Goal: Task Accomplishment & Management: Complete application form

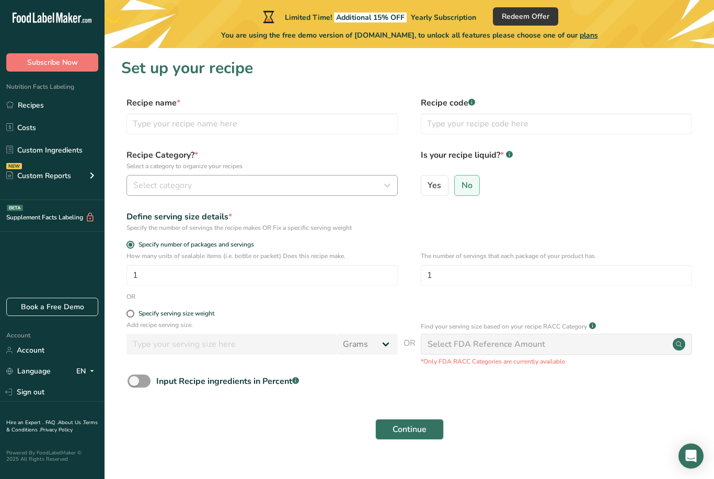
click at [323, 184] on div "Select category" at bounding box center [258, 185] width 251 height 13
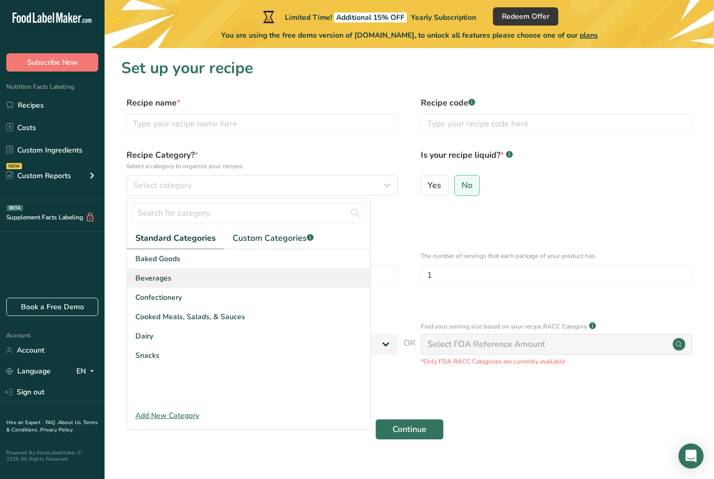
click at [207, 278] on div "Beverages" at bounding box center [248, 278] width 243 height 19
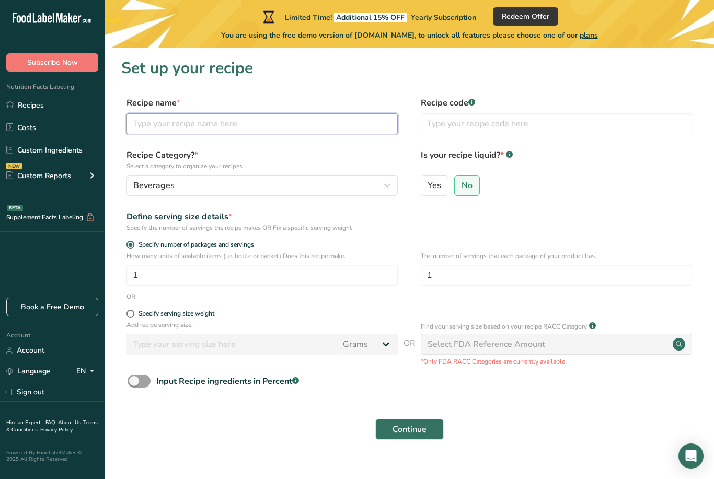
click at [278, 125] on input "text" at bounding box center [261, 123] width 271 height 21
type input "Nutrition facts"
type input "2"
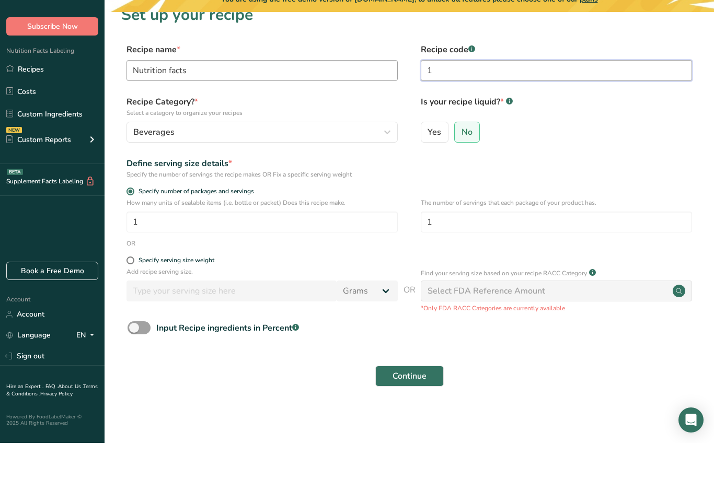
scroll to position [33, 0]
type input "1"
click at [127, 293] on span at bounding box center [130, 297] width 8 height 8
click at [127, 293] on input "Specify serving size weight" at bounding box center [129, 296] width 7 height 7
radio input "true"
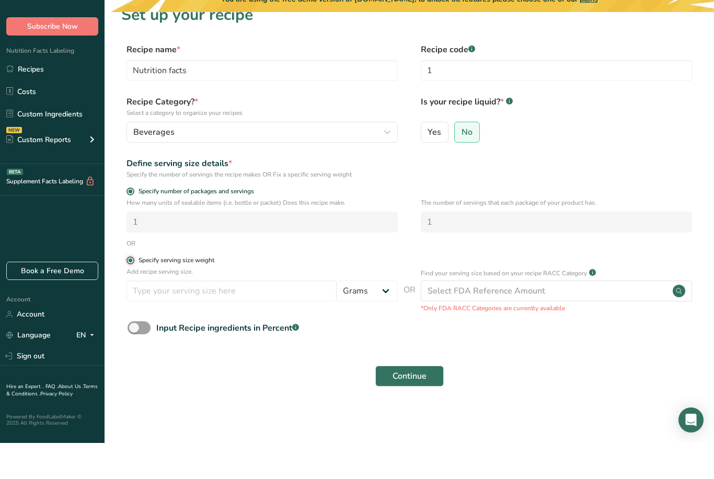
radio input "false"
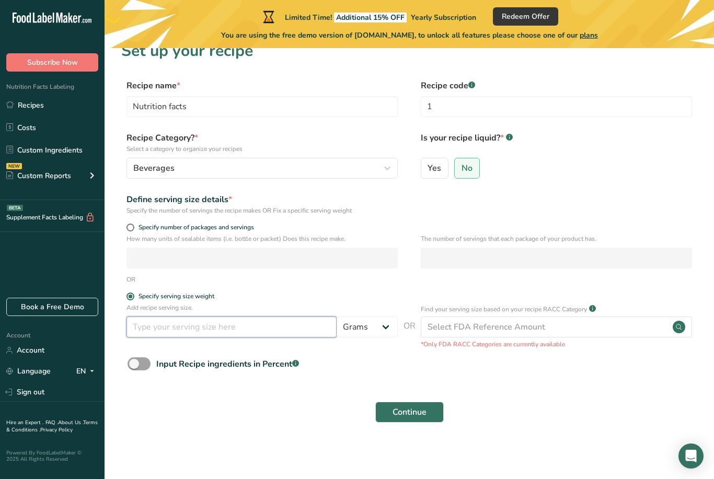
click at [254, 317] on input "number" at bounding box center [231, 327] width 210 height 21
type input "7.34"
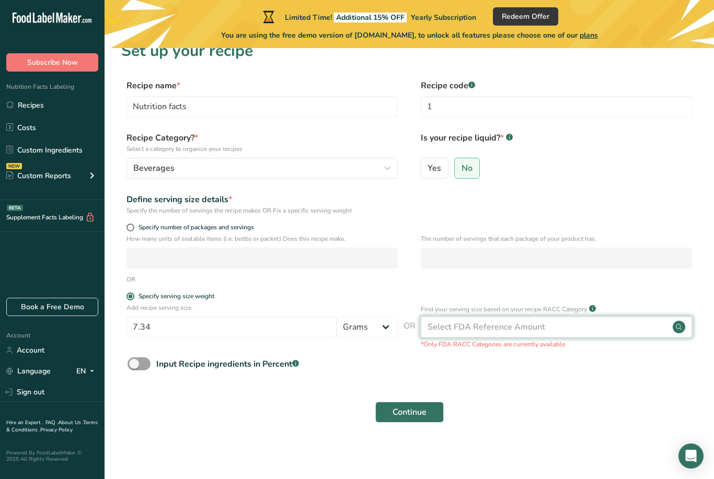
click at [569, 317] on div "Select FDA Reference Amount" at bounding box center [556, 327] width 271 height 21
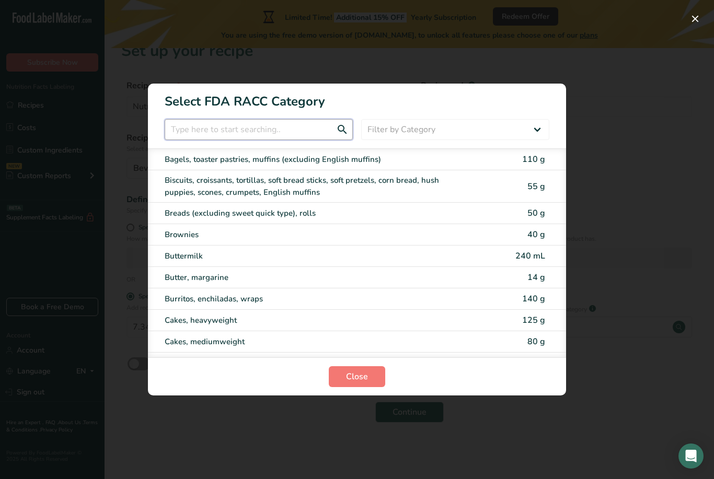
click at [282, 136] on input "RACC Category Selection Modal" at bounding box center [259, 129] width 188 height 21
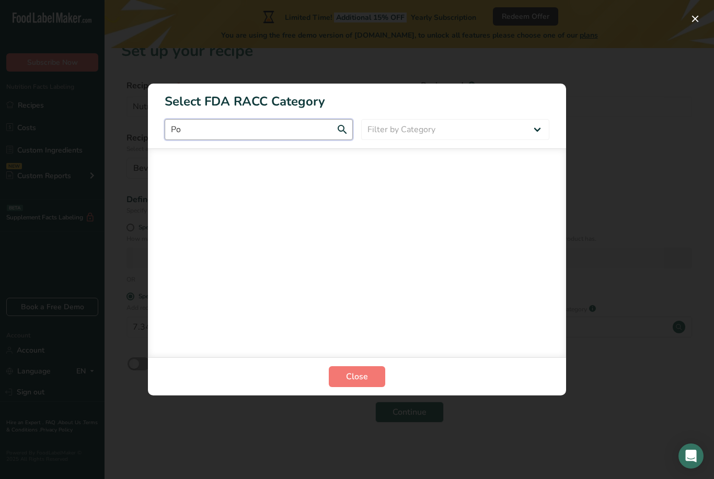
type input "P"
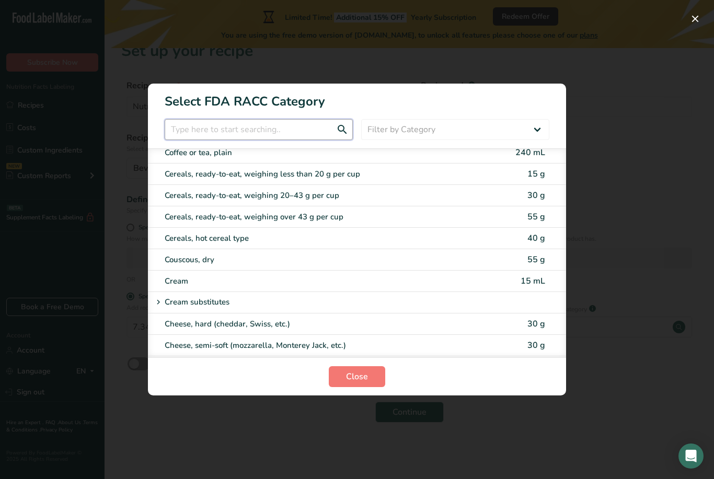
click at [277, 126] on input "RACC Category Selection Modal" at bounding box center [259, 129] width 188 height 21
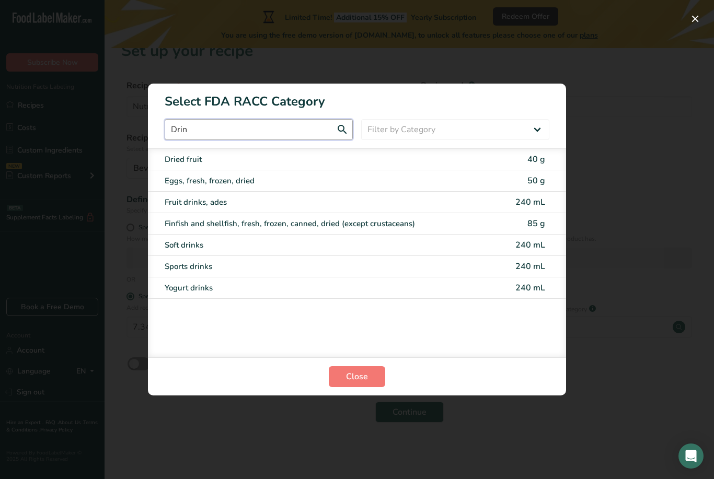
scroll to position [0, 0]
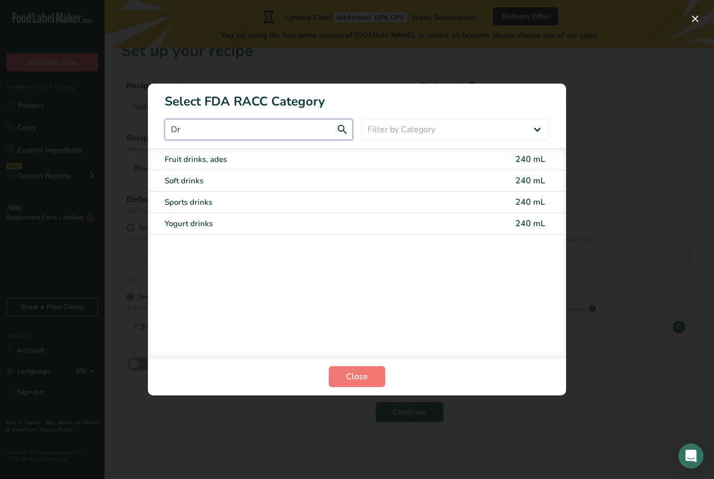
type input "D"
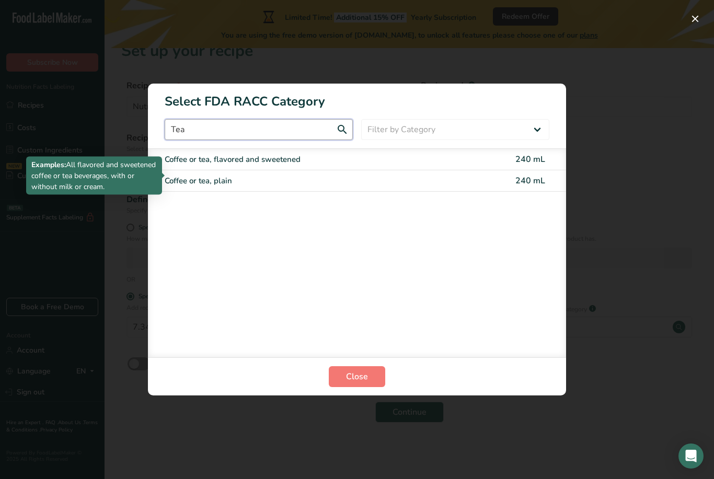
type input "Tea"
click at [291, 164] on div "Coffee or tea, flavored and sweetened" at bounding box center [313, 160] width 297 height 12
type input "240"
select select "17"
select select "22"
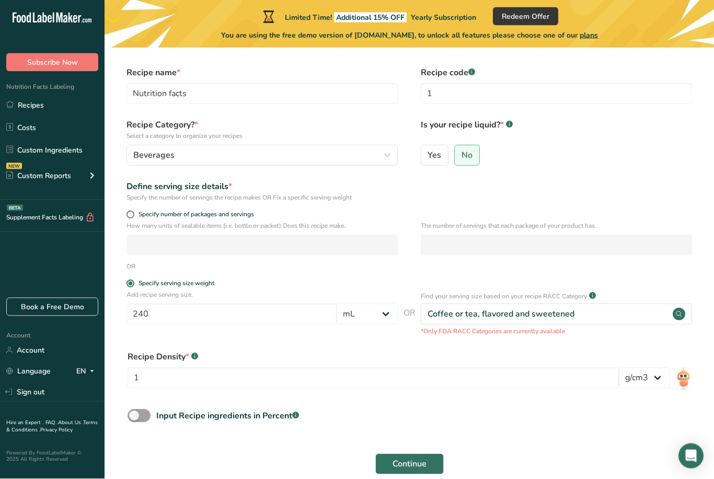
scroll to position [48, 0]
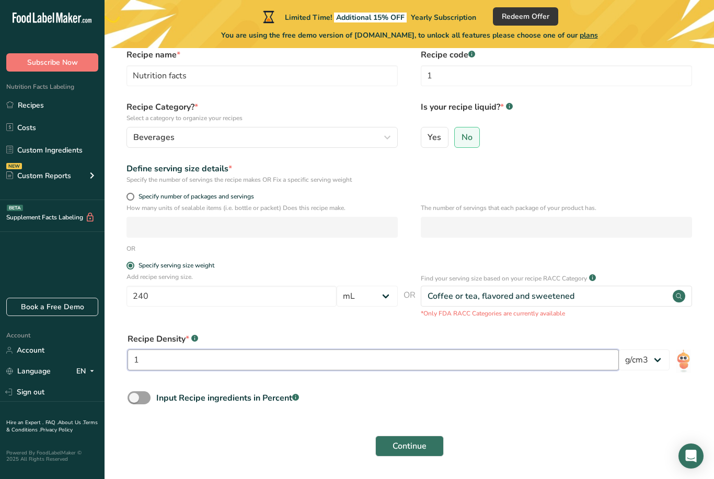
click at [287, 367] on input "1" at bounding box center [372, 360] width 491 height 21
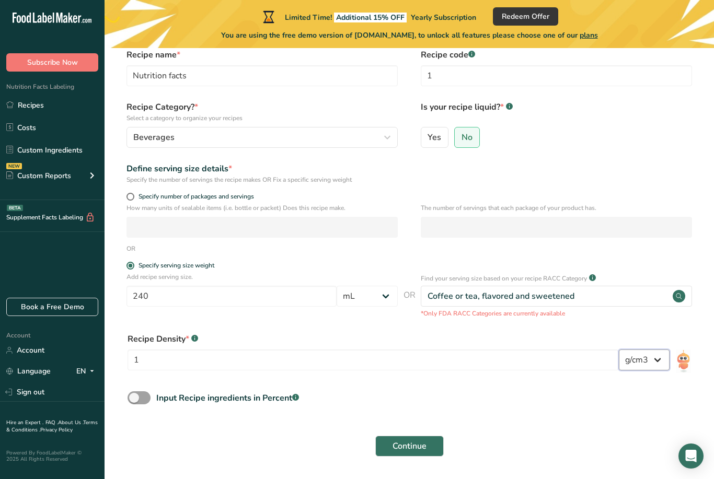
click at [643, 359] on select "lb/ft3 g/cm3" at bounding box center [644, 360] width 51 height 21
click at [423, 449] on span "Continue" at bounding box center [409, 446] width 34 height 13
click at [393, 449] on span "Continue" at bounding box center [409, 446] width 34 height 13
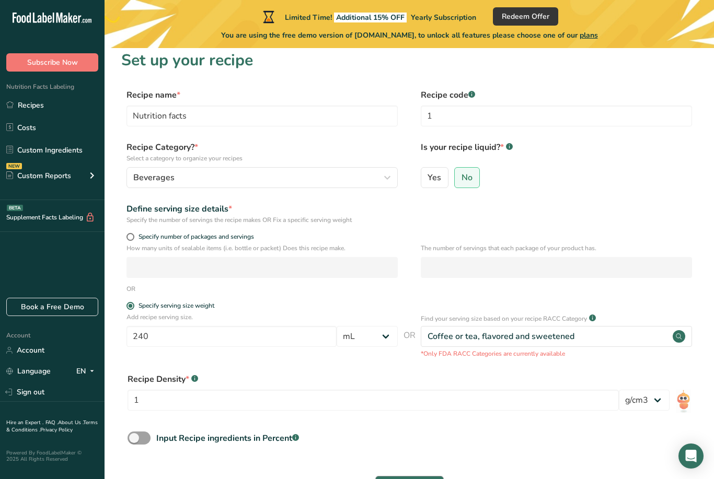
scroll to position [21, 0]
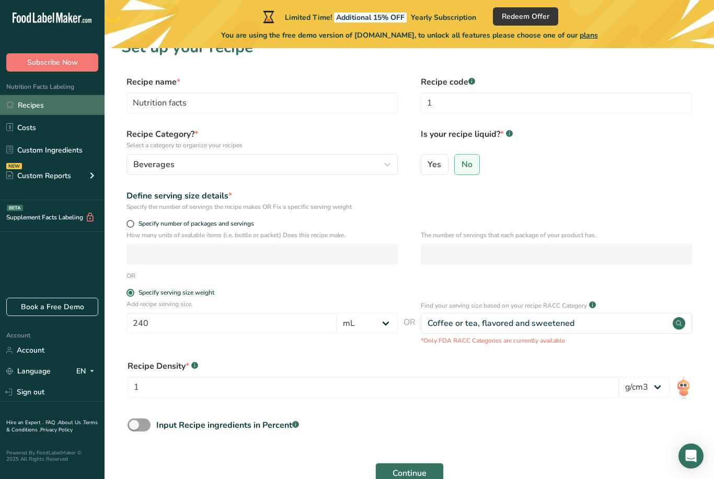
click at [42, 108] on link "Recipes" at bounding box center [52, 105] width 104 height 20
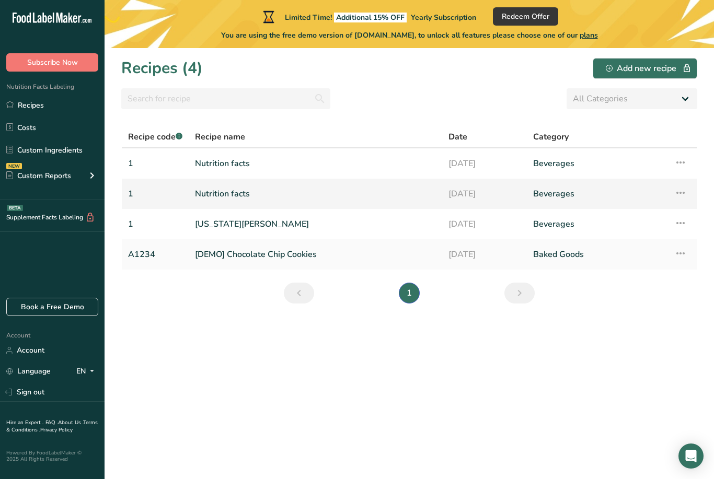
click at [581, 179] on td "Beverages" at bounding box center [597, 194] width 141 height 30
click at [684, 195] on icon at bounding box center [680, 192] width 13 height 19
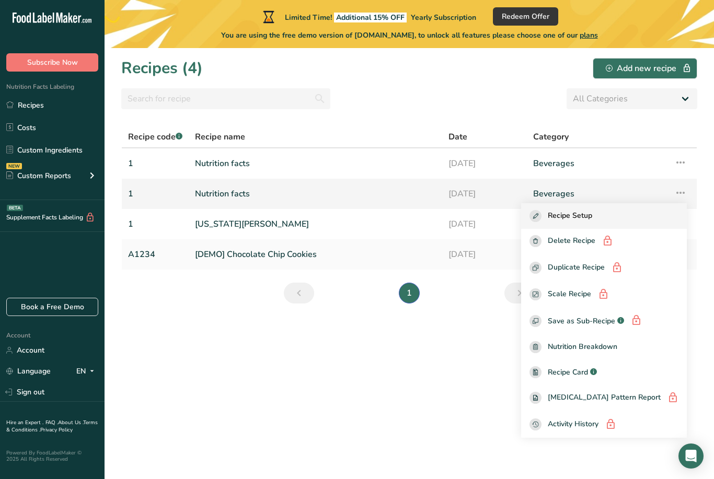
click at [592, 218] on span "Recipe Setup" at bounding box center [570, 216] width 44 height 12
select select "17"
select select "22"
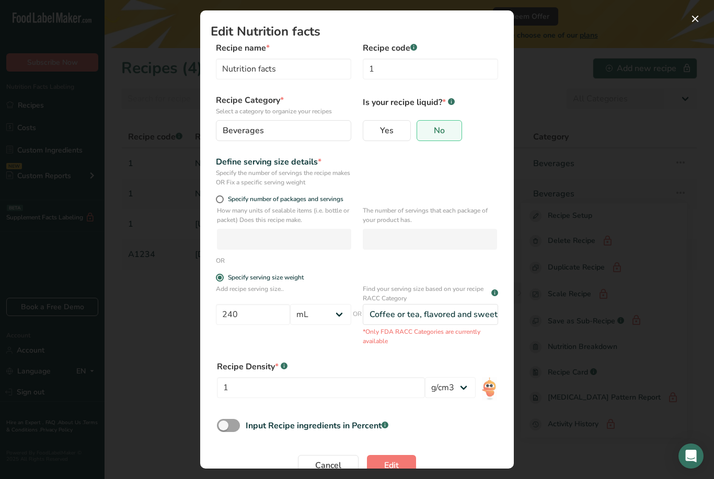
click at [400, 469] on section "Edit Nutrition facts Recipe name * Nutrition facts Recipe code .a-a{fill:#34736…" at bounding box center [356, 239] width 313 height 458
click at [388, 469] on section "Edit Nutrition facts Recipe name * Nutrition facts Recipe code .a-a{fill:#34736…" at bounding box center [356, 239] width 313 height 458
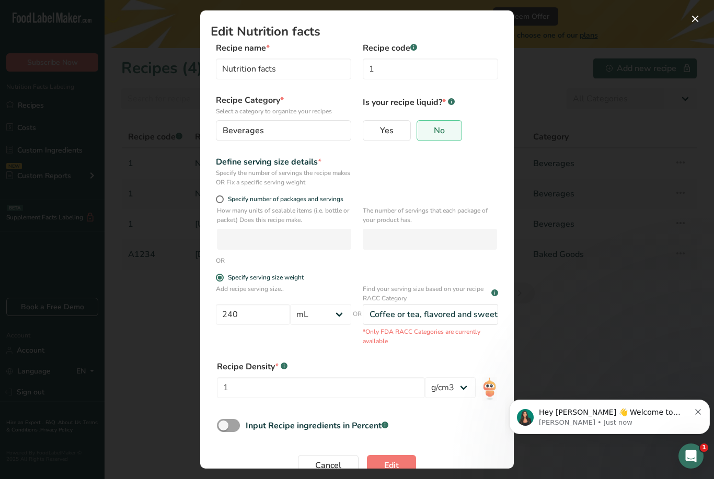
click at [703, 37] on div "Edit Recipe Modal" at bounding box center [357, 239] width 714 height 479
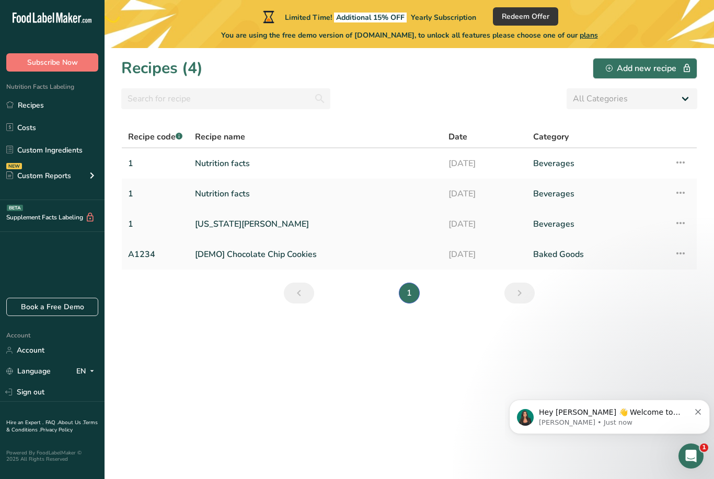
click at [683, 220] on icon at bounding box center [680, 223] width 13 height 19
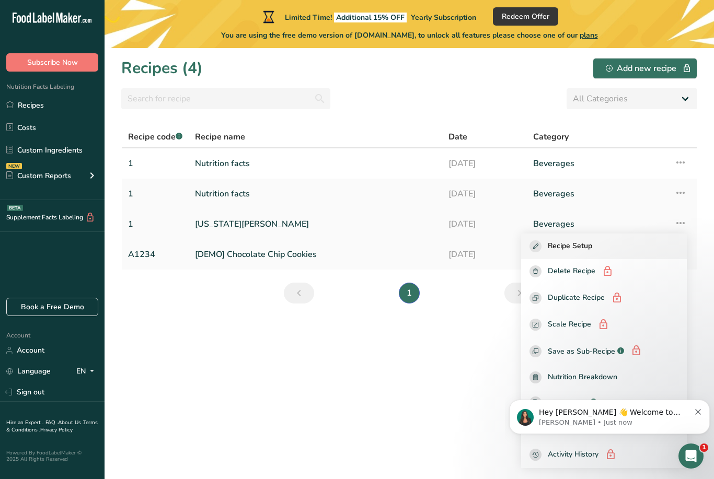
click at [588, 245] on span "Recipe Setup" at bounding box center [570, 246] width 44 height 12
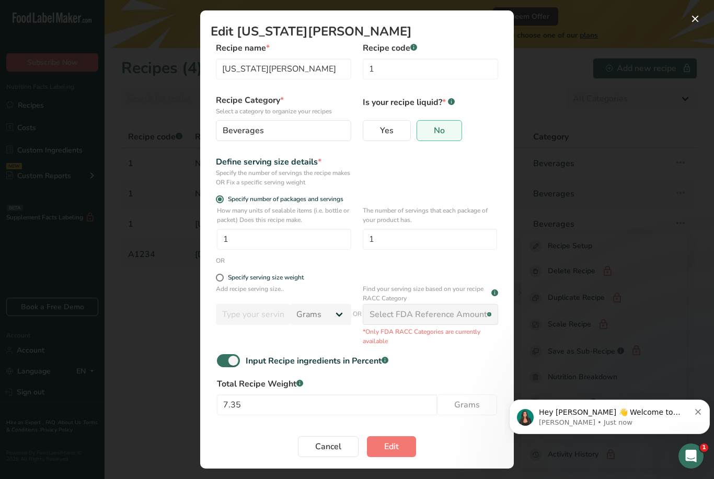
click at [381, 469] on section "Edit Georgia Peach Recipe name * Georgia Peach Recipe code .a-a{fill:#347362;}.…" at bounding box center [356, 239] width 313 height 458
click at [390, 461] on section "Edit Georgia Peach Recipe name * Georgia Peach Recipe code .a-a{fill:#347362;}.…" at bounding box center [356, 239] width 313 height 458
click at [386, 465] on section "Edit Georgia Peach Recipe name * Georgia Peach Recipe code .a-a{fill:#347362;}.…" at bounding box center [356, 239] width 313 height 458
click at [387, 468] on section "Edit Georgia Peach Recipe name * Georgia Peach Recipe code .a-a{fill:#347362;}.…" at bounding box center [356, 239] width 313 height 458
click at [389, 462] on section "Edit Georgia Peach Recipe name * Georgia Peach Recipe code .a-a{fill:#347362;}.…" at bounding box center [356, 239] width 313 height 458
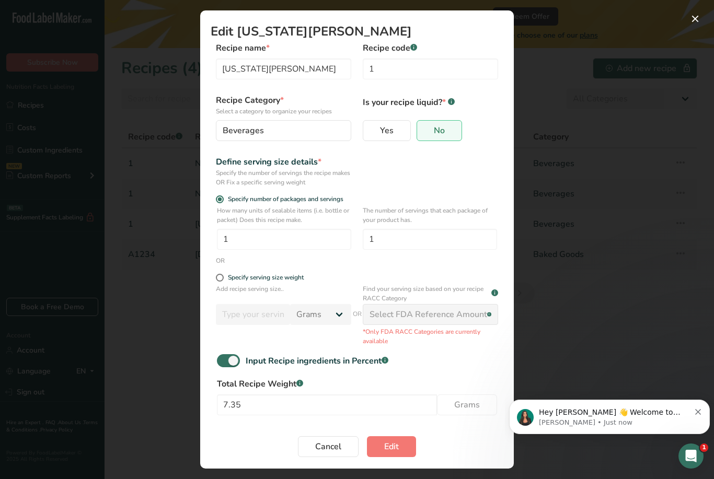
click at [701, 42] on div "Edit Recipe Modal" at bounding box center [357, 239] width 714 height 479
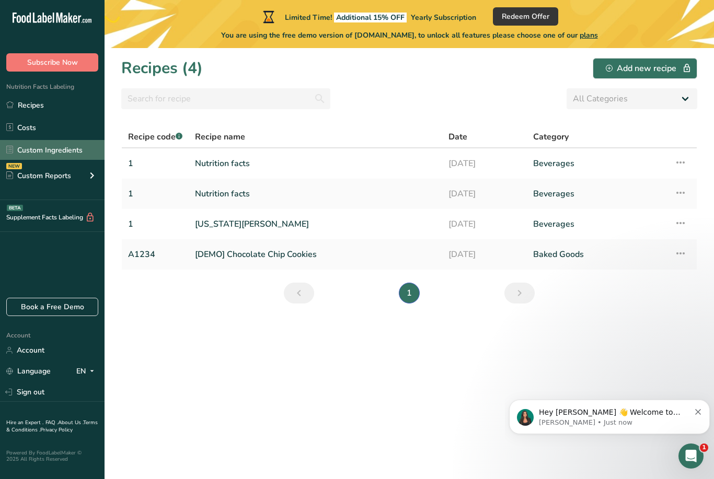
click at [77, 153] on link "Custom Ingredients" at bounding box center [52, 150] width 104 height 20
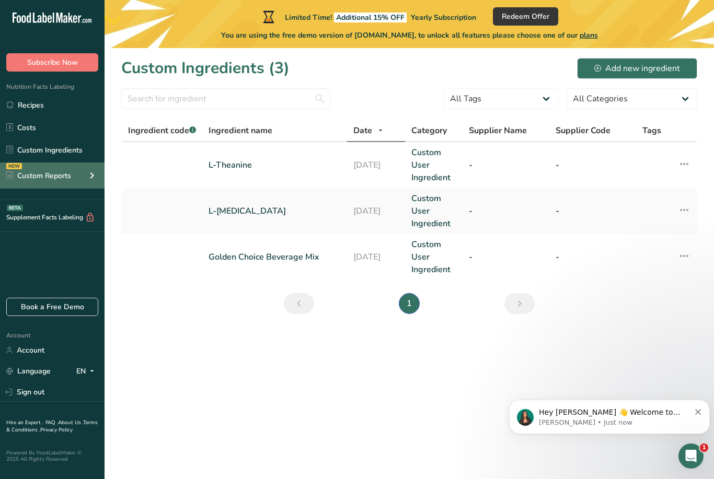
click at [65, 177] on div "Custom Reports" at bounding box center [38, 175] width 65 height 11
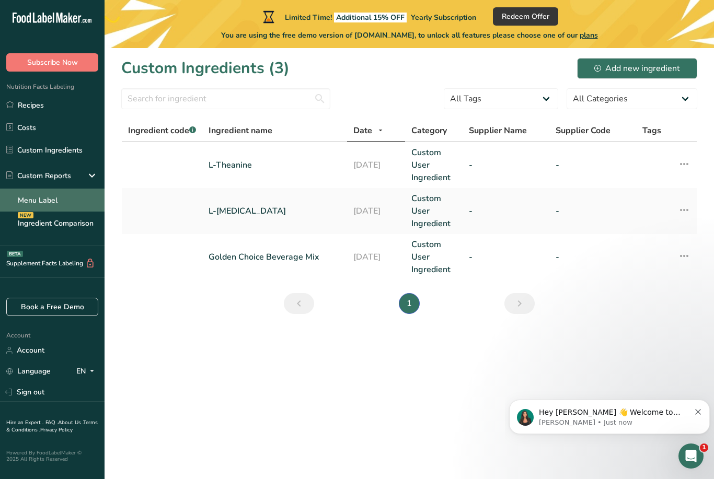
click at [64, 204] on link "Menu Label" at bounding box center [52, 200] width 104 height 23
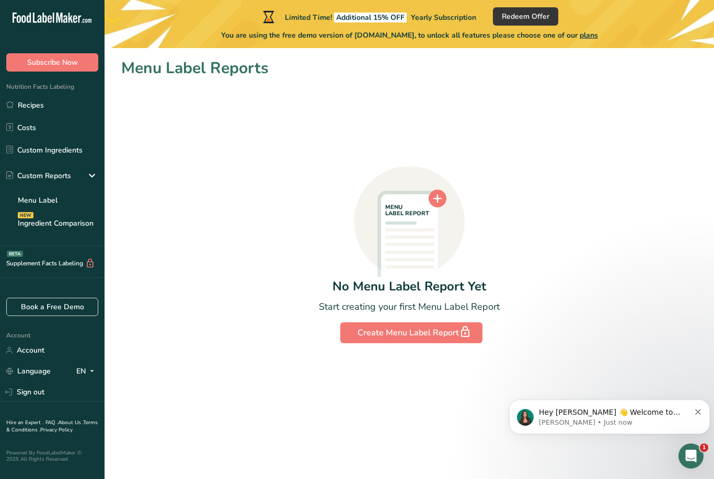
click at [404, 353] on section "Menu Label Reports MENU LABEL REPORT No Menu Label Report Yet Start creating yo…" at bounding box center [408, 204] width 609 height 312
click at [403, 353] on section "Menu Label Reports MENU LABEL REPORT No Menu Label Report Yet Start creating yo…" at bounding box center [408, 204] width 609 height 312
click at [376, 335] on div "Create Menu Label Report" at bounding box center [411, 333] width 108 height 15
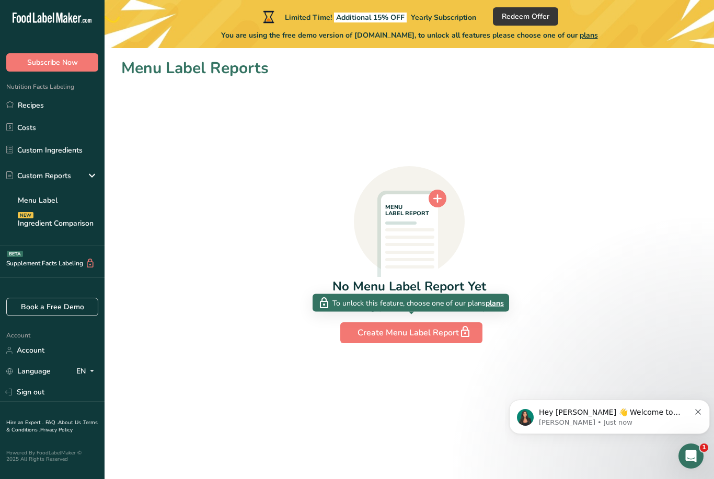
click at [497, 304] on span "plans" at bounding box center [494, 302] width 18 height 11
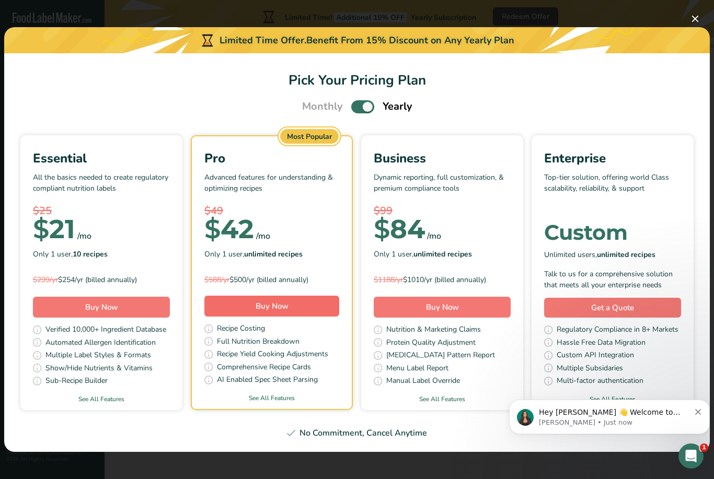
click at [294, 311] on button "Buy Now" at bounding box center [271, 306] width 135 height 21
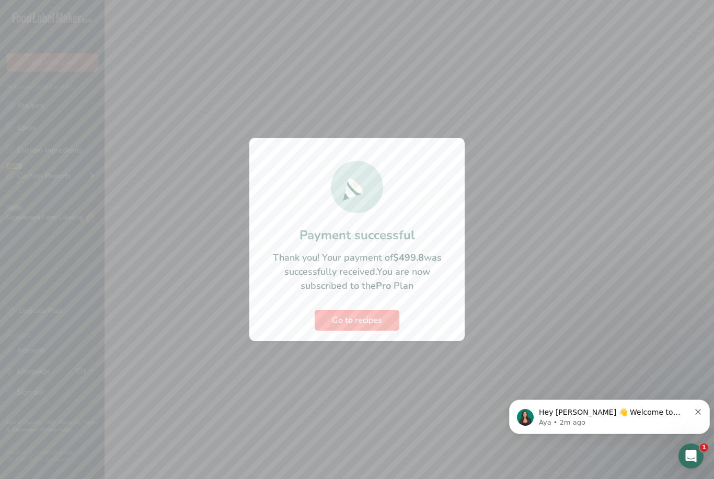
click at [388, 328] on button "Go to recipes" at bounding box center [357, 320] width 85 height 21
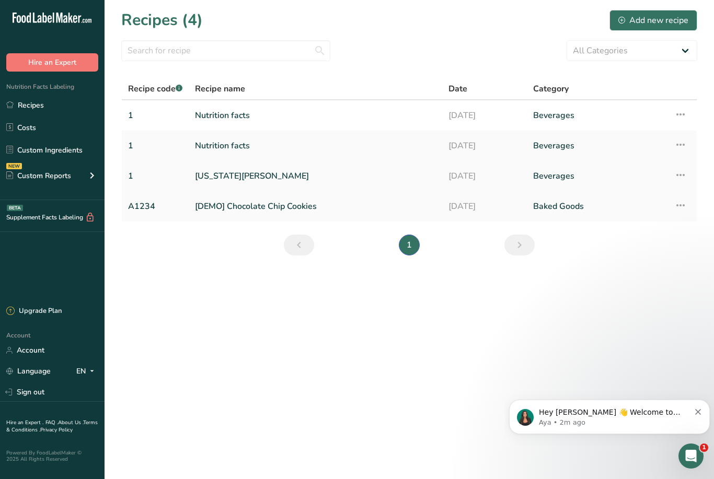
click at [686, 169] on icon at bounding box center [680, 175] width 13 height 19
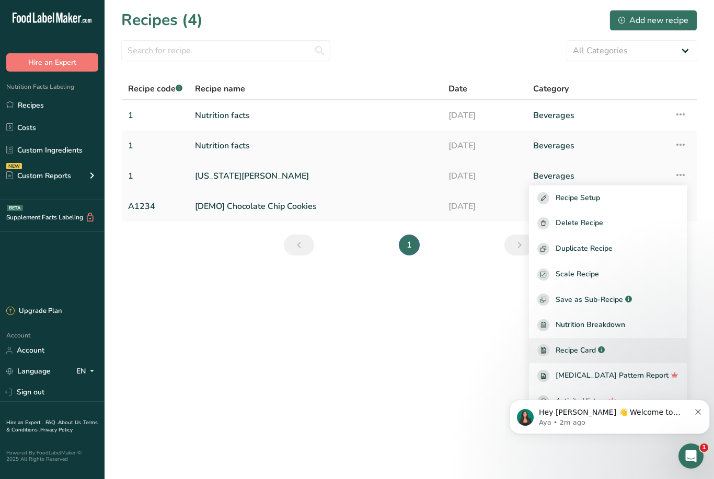
click at [596, 350] on span "Recipe Card" at bounding box center [575, 350] width 40 height 11
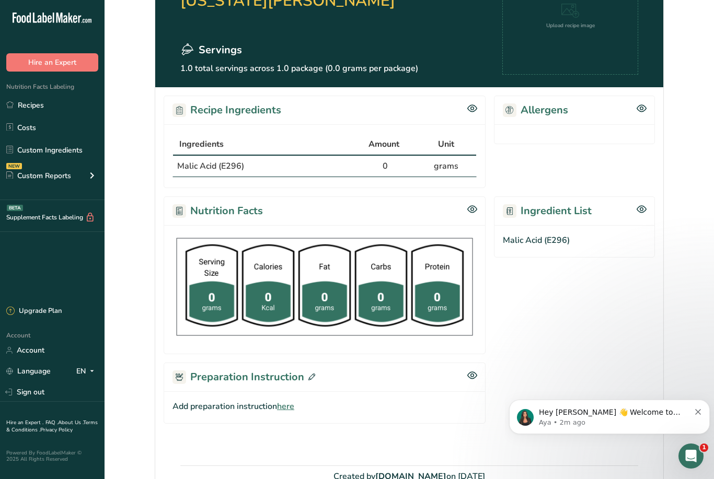
scroll to position [128, 0]
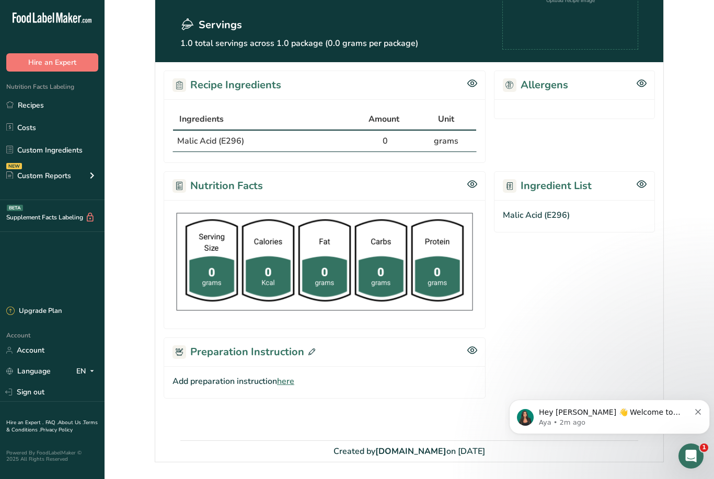
click at [591, 185] on div "Ingredient List" at bounding box center [574, 185] width 161 height 29
click at [576, 189] on h2 "Ingredient List" at bounding box center [547, 186] width 89 height 16
click at [563, 192] on h2 "Ingredient List" at bounding box center [547, 186] width 89 height 16
click at [640, 183] on icon at bounding box center [641, 184] width 10 height 9
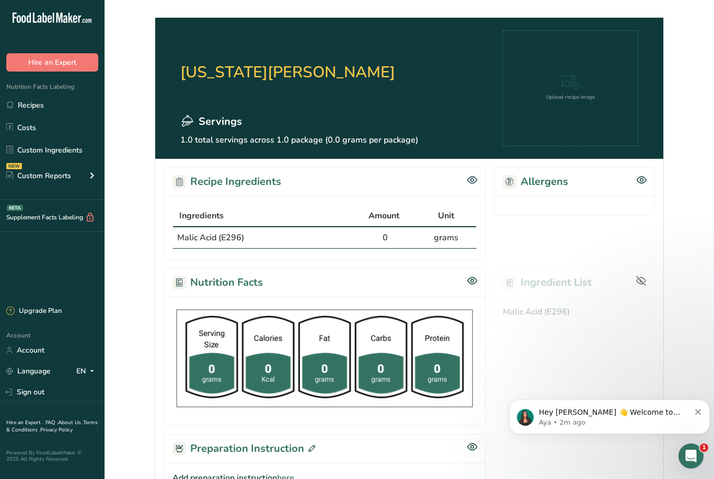
scroll to position [0, 0]
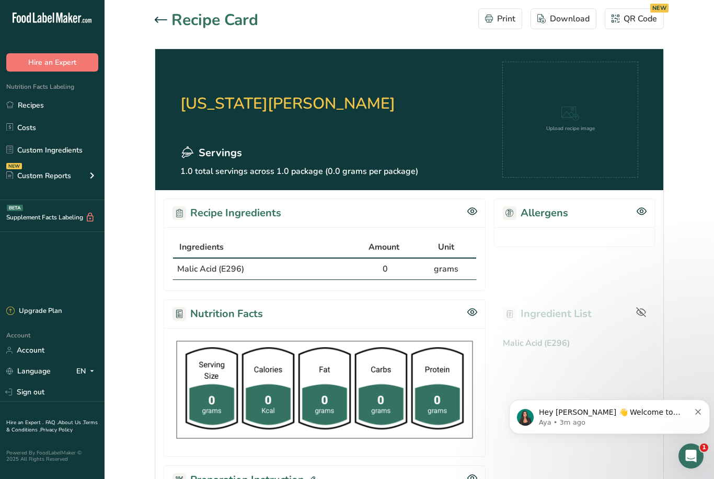
click at [479, 197] on div "Recipe Ingredients Ingredients Amount Unit Malic Acid (E296) 0 grams Allergens …" at bounding box center [409, 379] width 508 height 378
click at [479, 196] on div "Recipe Ingredients Ingredients Amount Unit Malic Acid (E296) 0 grams Allergens …" at bounding box center [409, 379] width 508 height 378
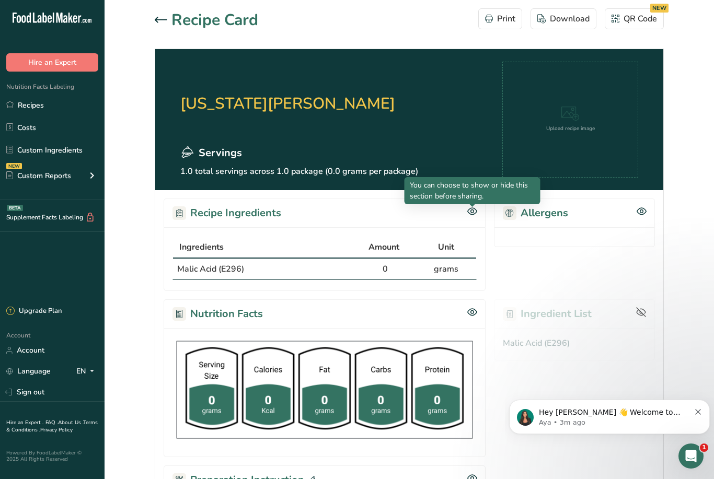
click at [475, 208] on icon at bounding box center [472, 211] width 10 height 9
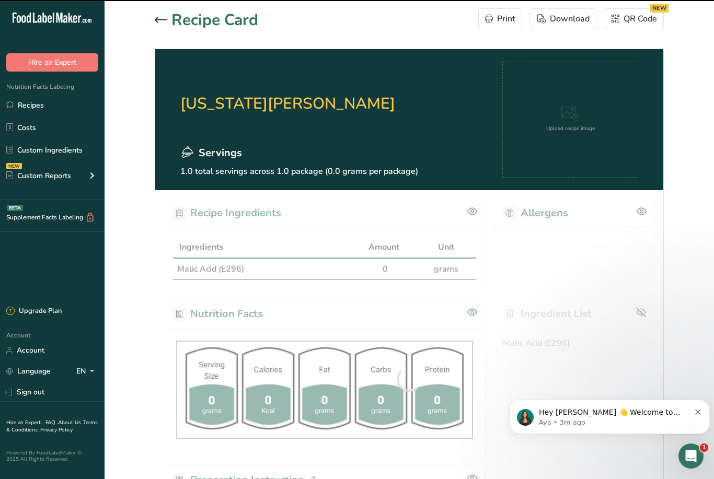
click at [472, 205] on div at bounding box center [409, 379] width 508 height 378
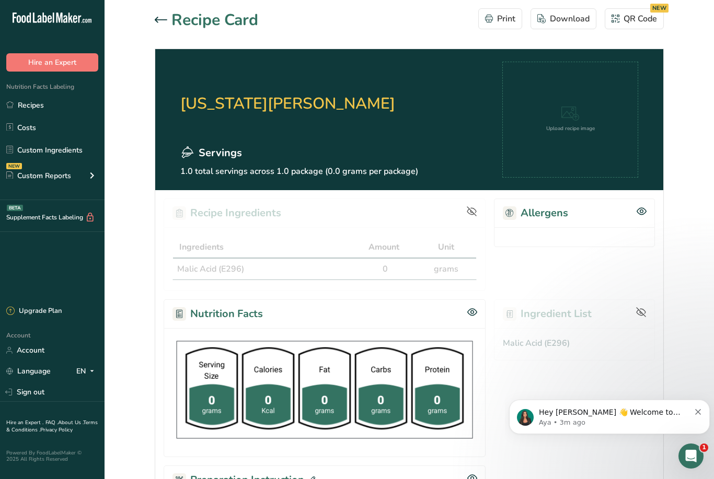
click at [475, 208] on icon at bounding box center [472, 211] width 10 height 10
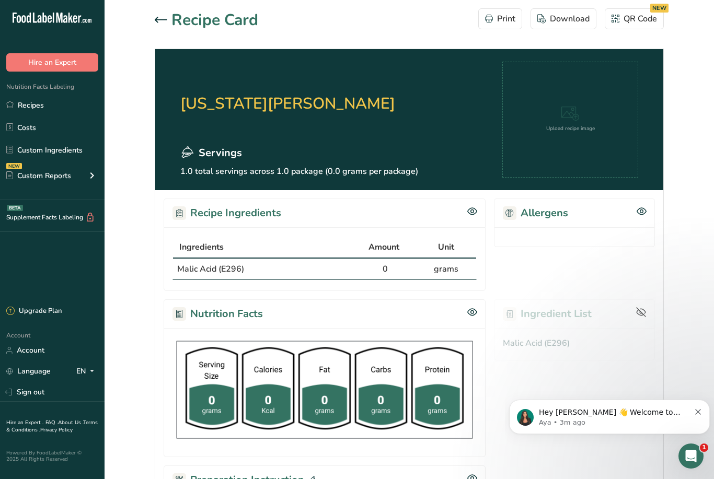
click at [155, 24] on div at bounding box center [163, 20] width 17 height 13
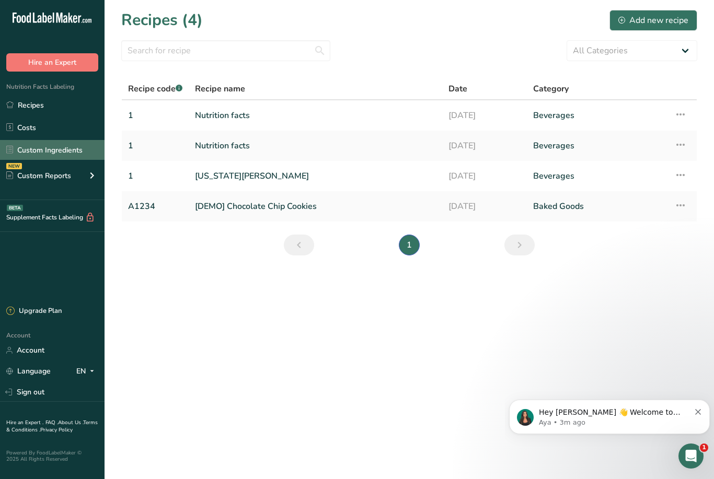
click at [75, 155] on link "Custom Ingredients" at bounding box center [52, 150] width 104 height 20
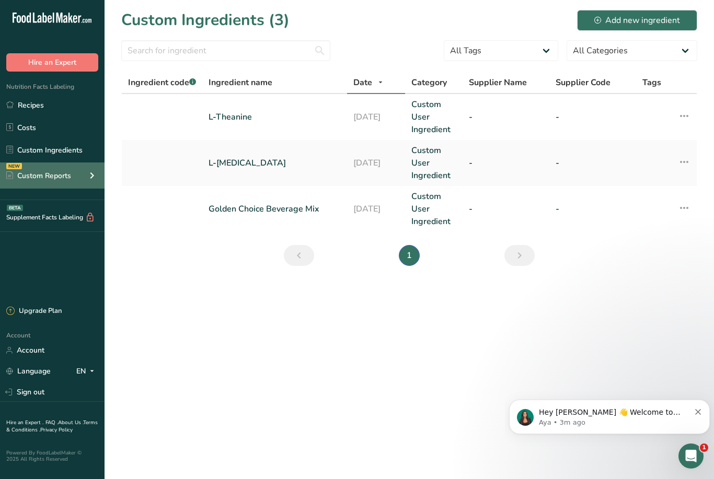
click at [85, 176] on div "NEW Custom Reports" at bounding box center [52, 175] width 104 height 26
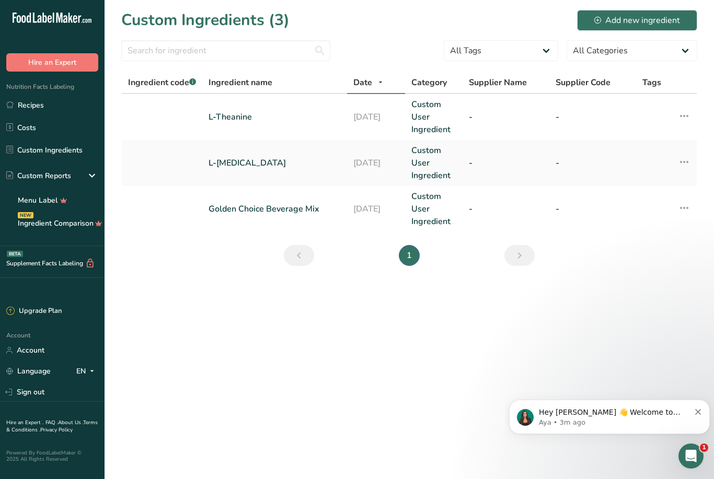
click at [63, 292] on div ".a-20{fill:#fff;} Hire an Expert Nutrition Facts Labeling Recipes Costs Custom …" at bounding box center [52, 149] width 104 height 283
click at [71, 219] on link "Ingredient Comparison NEW" at bounding box center [52, 223] width 104 height 23
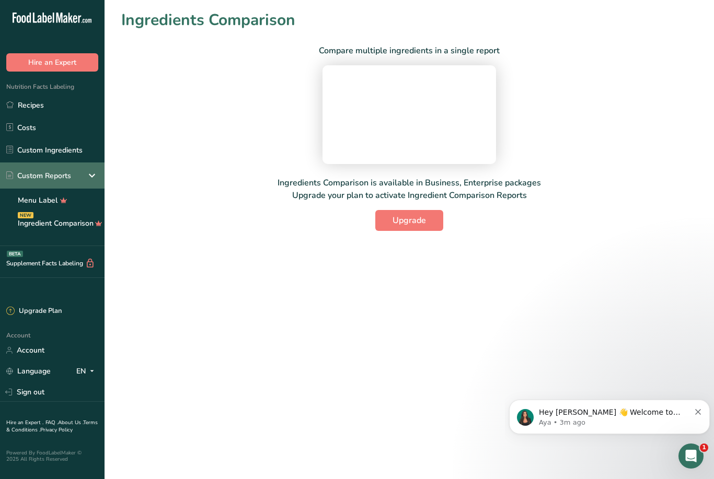
click at [87, 171] on icon at bounding box center [92, 175] width 13 height 19
click at [89, 176] on icon at bounding box center [92, 175] width 13 height 19
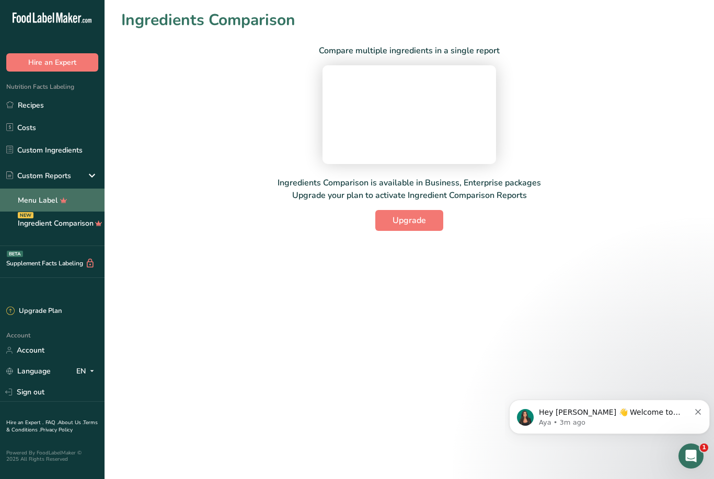
click at [53, 198] on link "Menu Label" at bounding box center [52, 200] width 104 height 23
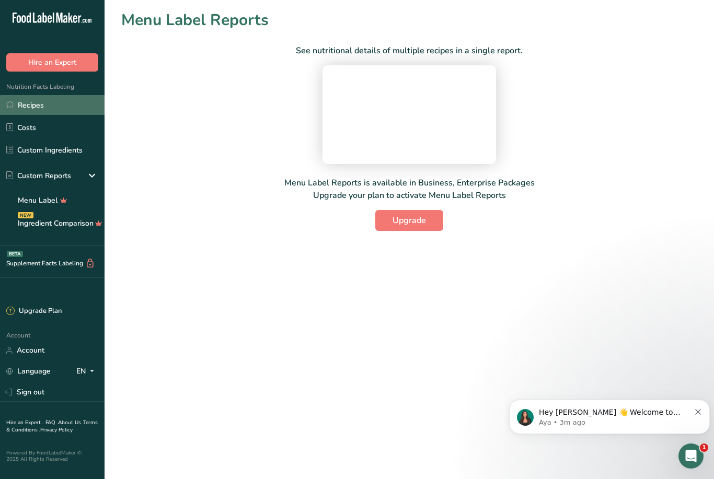
click at [62, 106] on link "Recipes" at bounding box center [52, 105] width 104 height 20
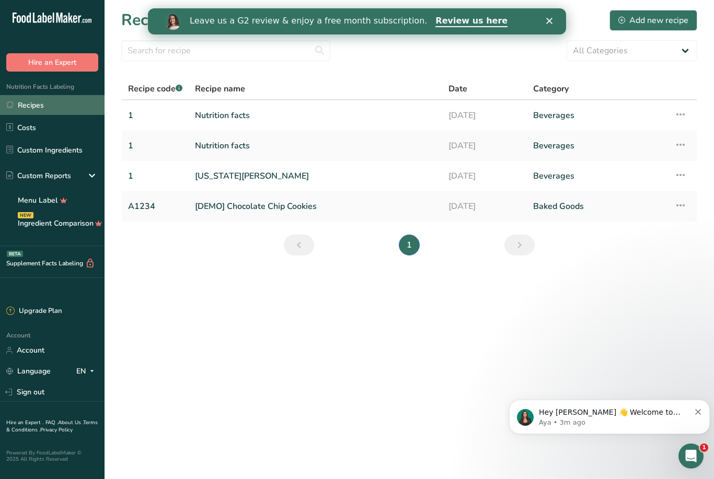
click at [52, 103] on link "Recipes" at bounding box center [52, 105] width 104 height 20
click at [678, 214] on icon at bounding box center [680, 205] width 13 height 19
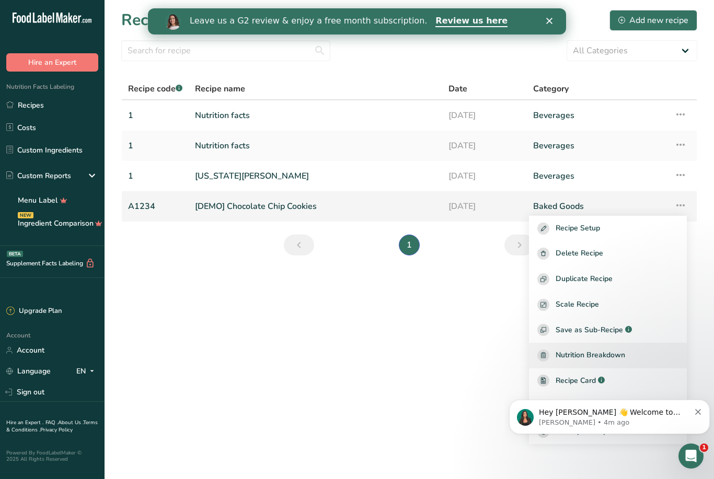
click at [625, 356] on span "Nutrition Breakdown" at bounding box center [589, 356] width 69 height 12
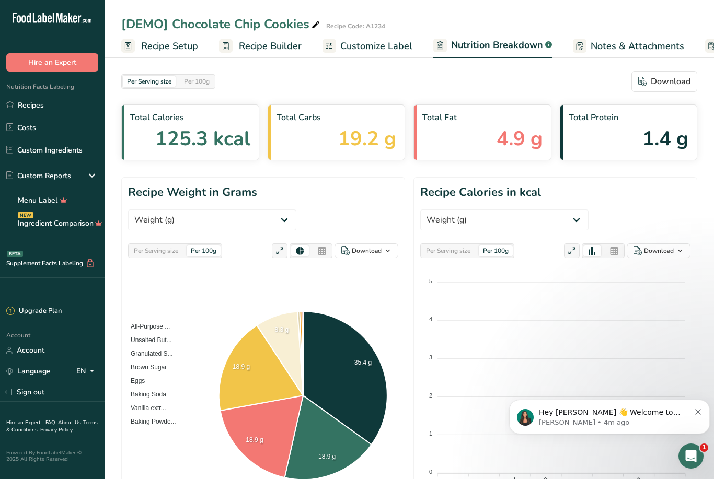
select select "Calories"
click at [385, 43] on span "Customize Label" at bounding box center [376, 46] width 72 height 14
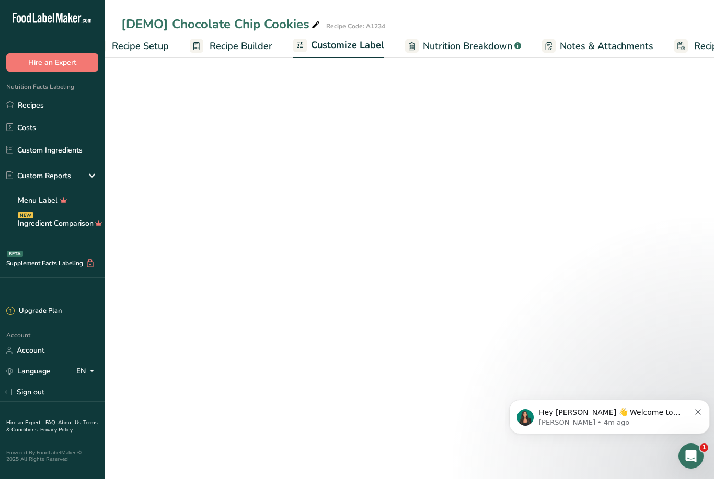
scroll to position [0, 90]
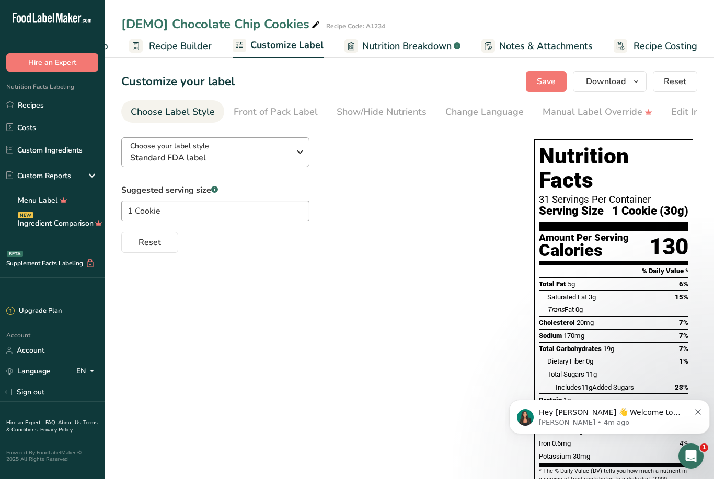
click at [292, 150] on div "Choose your label style Standard FDA label" at bounding box center [213, 153] width 167 height 24
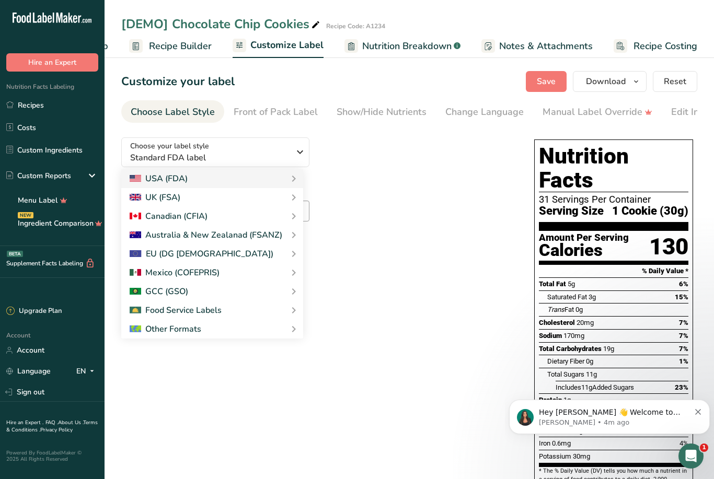
click at [369, 213] on div "Suggested serving size .a-a{fill:#347362;}.b-a{fill:#fff;} 1 Cookie Reset" at bounding box center [317, 218] width 392 height 69
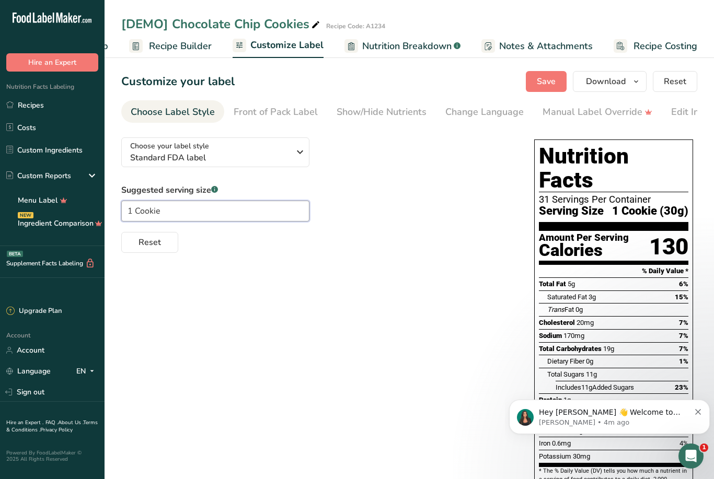
click at [268, 217] on input "1 Cookie" at bounding box center [215, 211] width 188 height 21
type input "1"
click at [281, 121] on link "Front of Pack Label" at bounding box center [276, 112] width 84 height 24
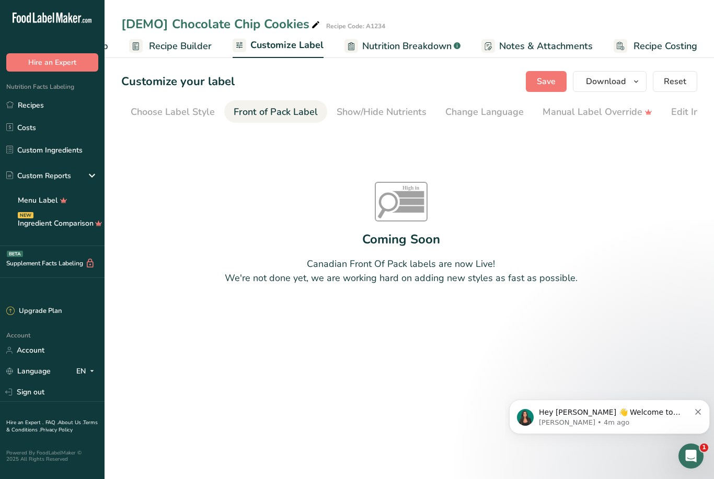
scroll to position [0, 0]
click at [149, 149] on div "High in Sat fat Sugars Sodium Coming Soon Canadian Front Of Pack labels are now…" at bounding box center [400, 233] width 559 height 209
click at [173, 111] on div "Choose Label Style" at bounding box center [173, 112] width 84 height 14
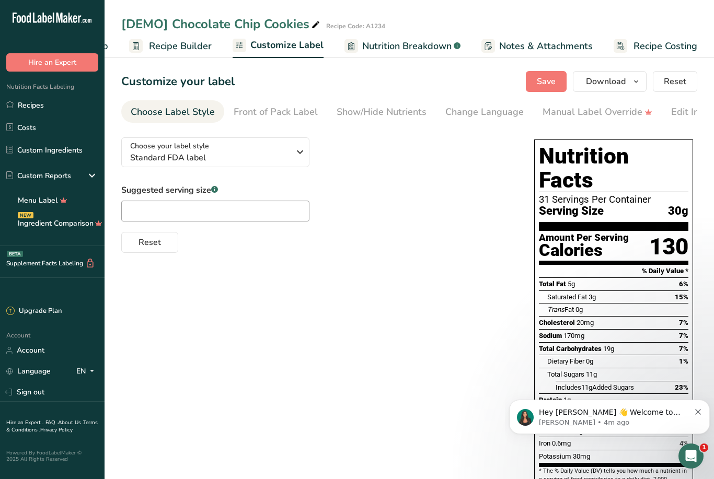
click at [287, 48] on span "Customize Label" at bounding box center [286, 45] width 73 height 14
click at [681, 86] on span "Reset" at bounding box center [675, 81] width 22 height 13
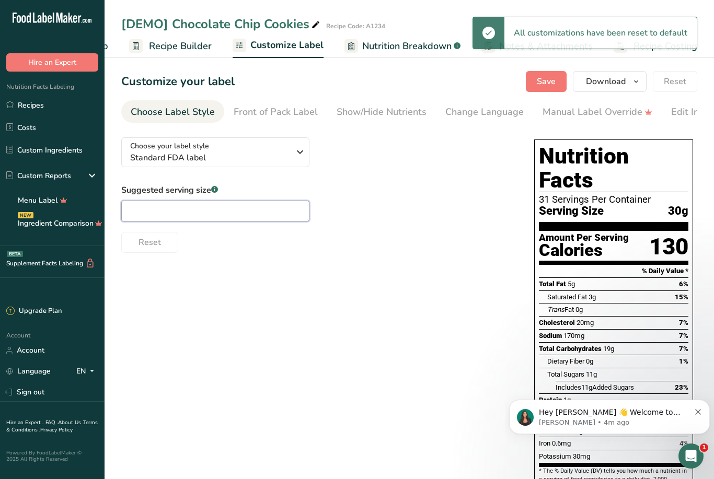
click at [248, 213] on input "text" at bounding box center [215, 211] width 188 height 21
click at [261, 163] on span "Standard FDA label" at bounding box center [209, 158] width 159 height 13
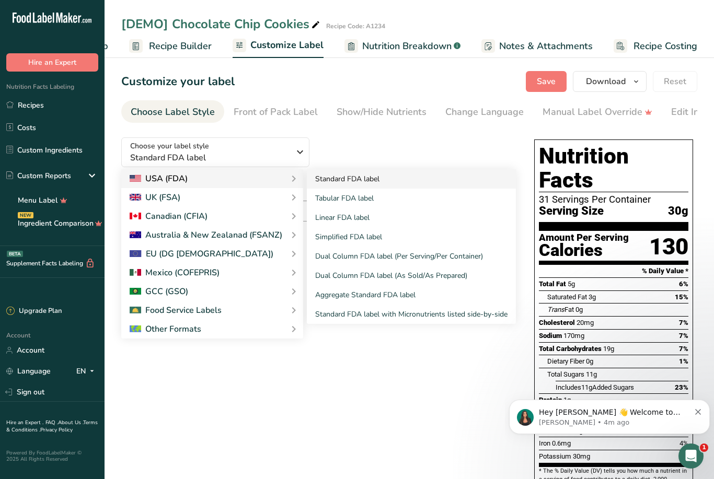
click at [365, 181] on link "Standard FDA label" at bounding box center [411, 178] width 209 height 19
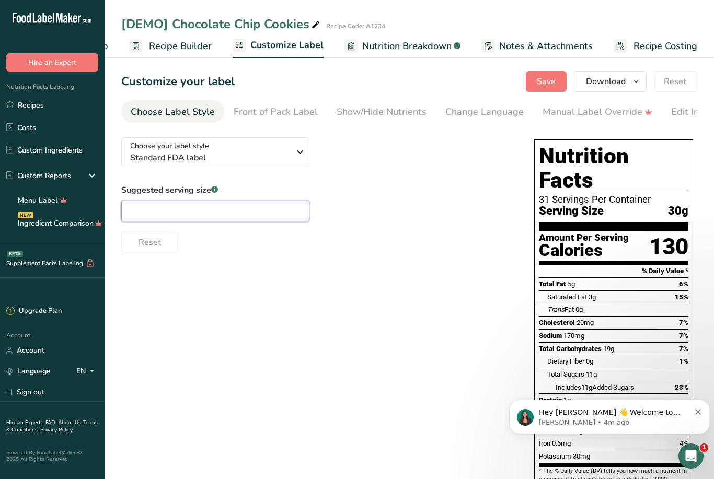
click at [248, 218] on input "text" at bounding box center [215, 211] width 188 height 21
type input "1"
click at [249, 267] on div "Choose your label style Standard FDA label USA (FDA) Standard FDA label Tabular…" at bounding box center [409, 339] width 576 height 420
click at [287, 120] on link "Front of Pack Label" at bounding box center [276, 112] width 84 height 24
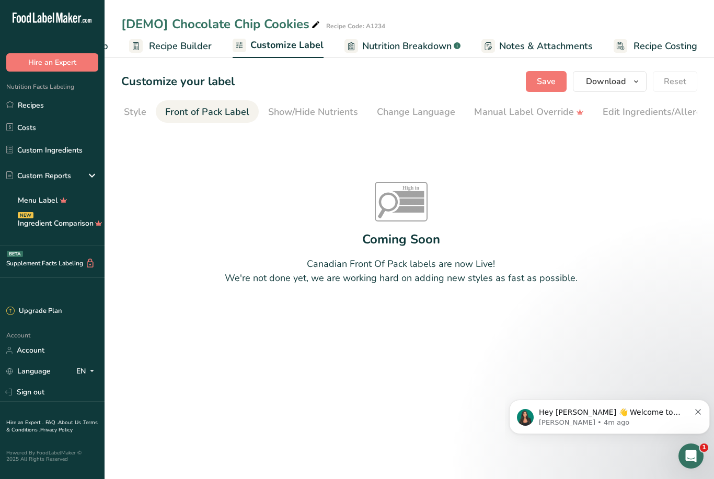
scroll to position [0, 101]
click at [313, 111] on div "Show/Hide Nutrients" at bounding box center [280, 112] width 90 height 14
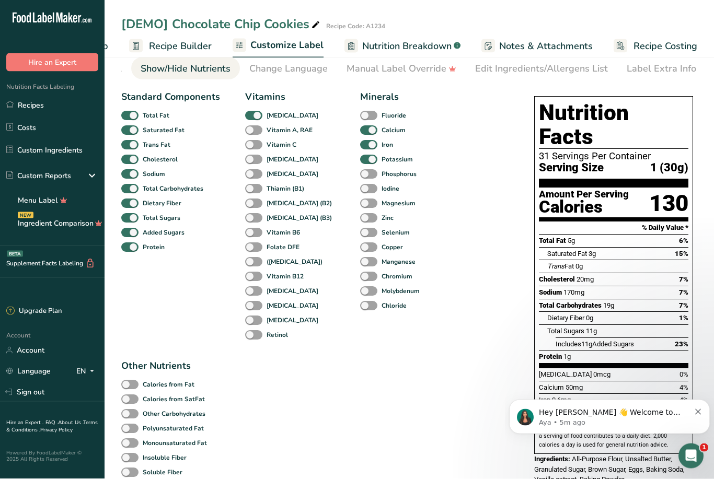
scroll to position [43, 0]
click at [260, 146] on span at bounding box center [253, 145] width 17 height 10
click at [252, 146] on input "Vitamin C" at bounding box center [248, 144] width 7 height 7
checkbox input "true"
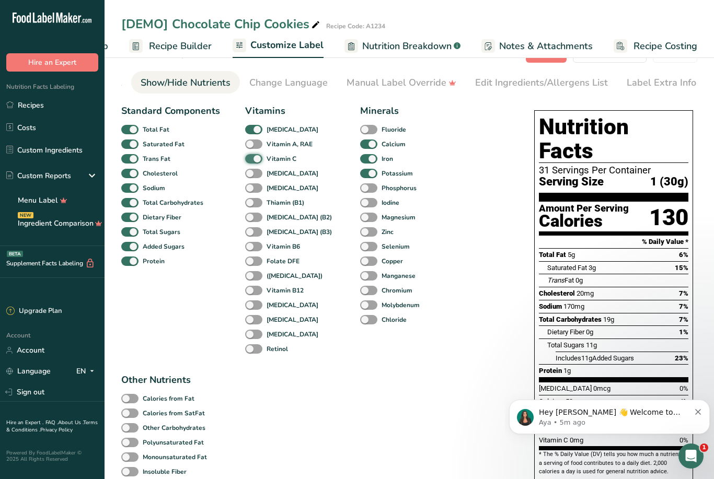
scroll to position [30, 0]
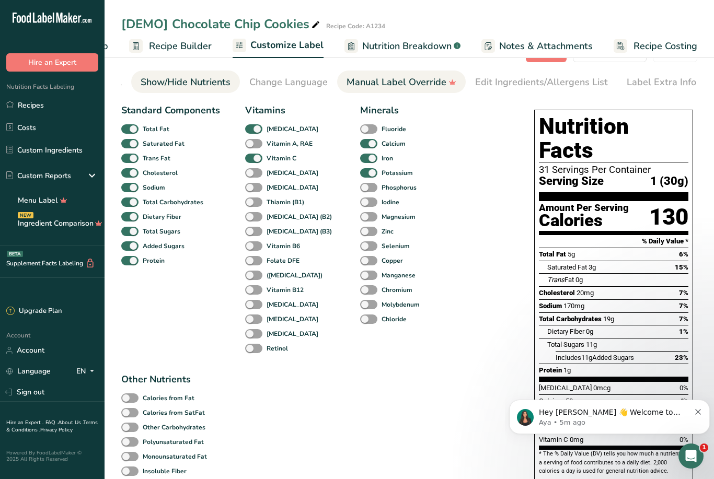
click at [407, 85] on div "Manual Label Override" at bounding box center [401, 82] width 110 height 14
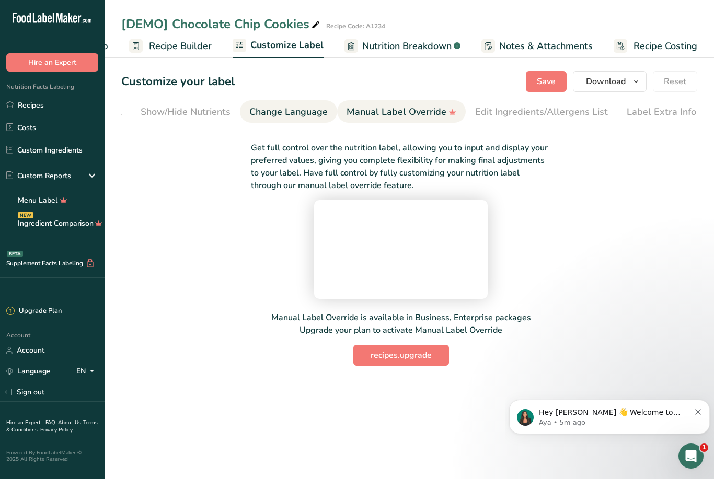
click at [300, 105] on div "Change Language" at bounding box center [288, 112] width 78 height 14
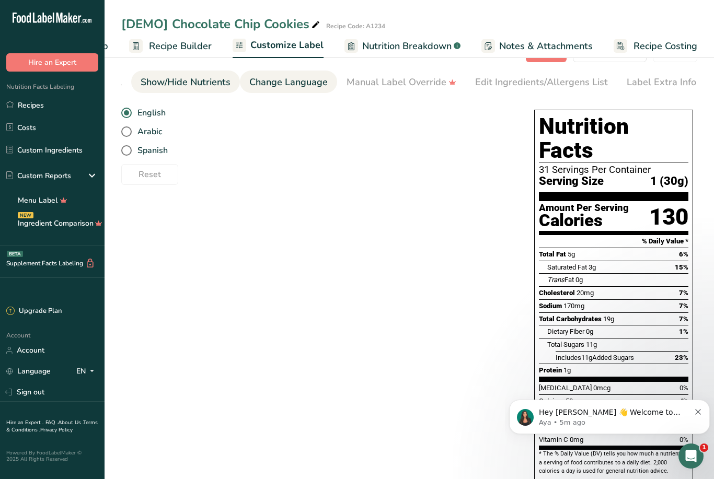
click at [177, 79] on div "Show/Hide Nutrients" at bounding box center [186, 82] width 90 height 14
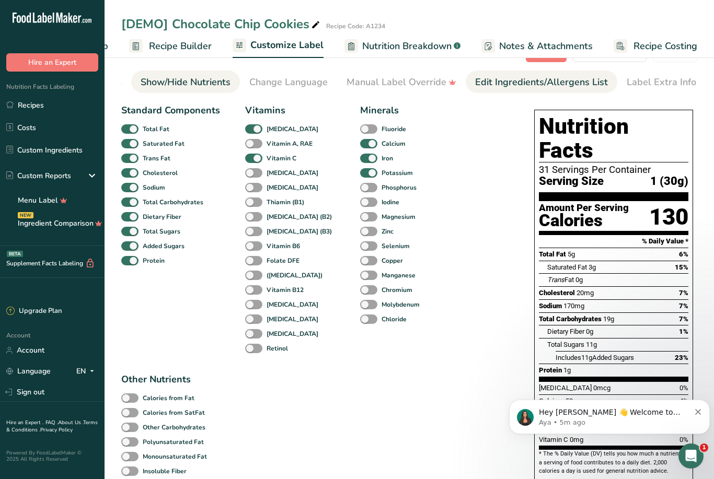
click at [531, 79] on div "Edit Ingredients/Allergens List" at bounding box center [541, 82] width 133 height 14
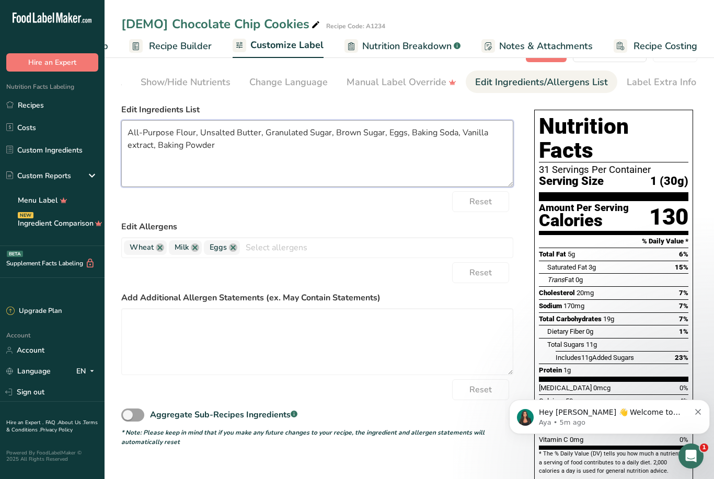
click at [238, 155] on textarea "All-Purpose Flour, Unsalted Butter, Granulated Sugar, Brown Sugar, Eggs, Baking…" at bounding box center [317, 153] width 392 height 67
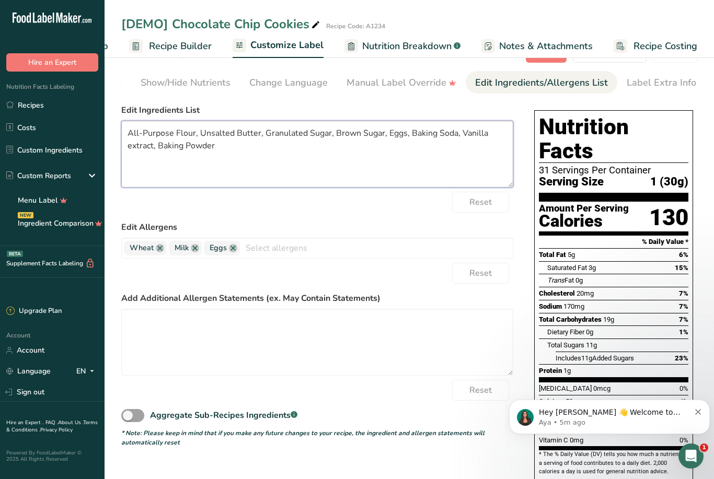
click at [238, 154] on textarea "All-Purpose Flour, Unsalted Butter, Granulated Sugar, Brown Sugar, Eggs, Baking…" at bounding box center [317, 154] width 392 height 67
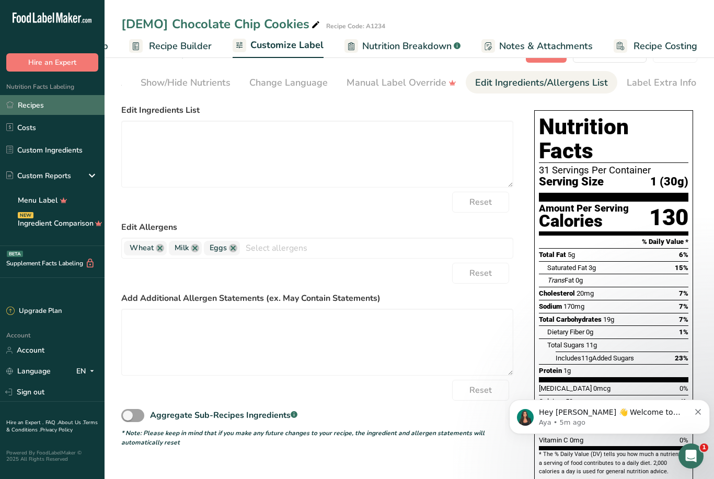
click at [61, 108] on link "Recipes" at bounding box center [52, 105] width 104 height 20
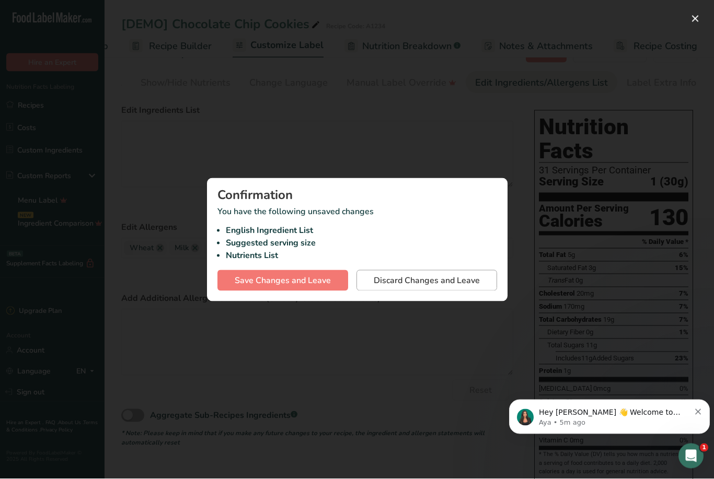
click at [421, 282] on span "Discard Changes and Leave" at bounding box center [427, 280] width 106 height 13
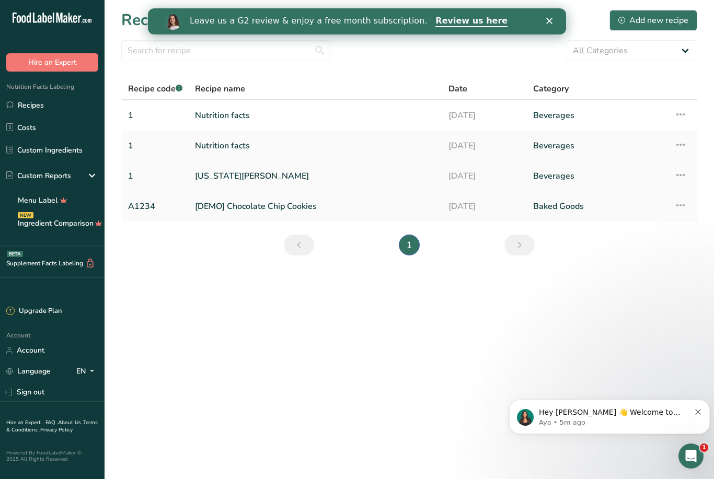
click at [669, 174] on td "Recipe Setup Delete Recipe Duplicate Recipe Scale Recipe Save as Sub-Recipe .a-…" at bounding box center [682, 176] width 29 height 30
click at [682, 171] on icon at bounding box center [680, 175] width 13 height 19
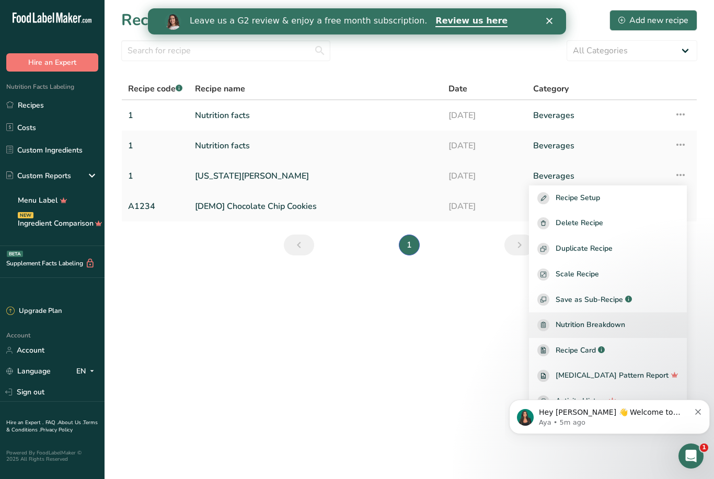
click at [625, 329] on span "Nutrition Breakdown" at bounding box center [589, 325] width 69 height 12
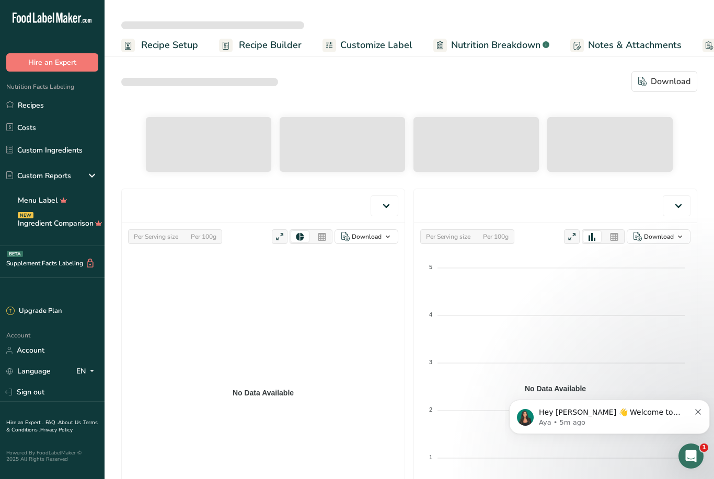
select select "Calories"
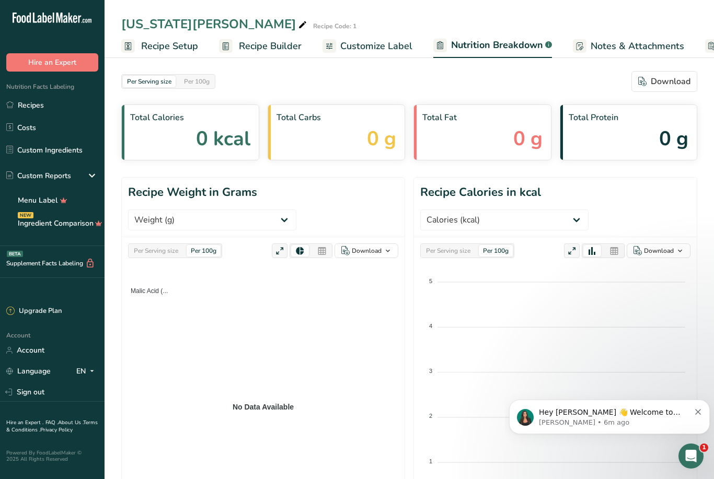
click at [71, 86] on span "Nutrition Facts Labeling" at bounding box center [37, 87] width 74 height 8
click at [54, 113] on link "Recipes" at bounding box center [52, 105] width 104 height 20
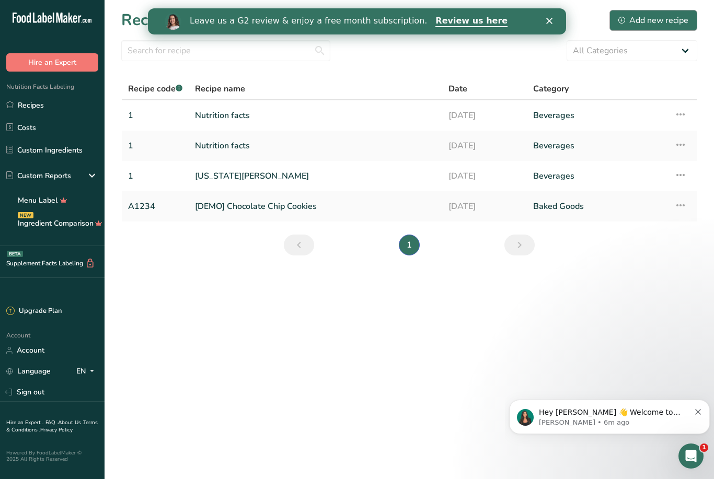
click at [661, 11] on button "Add new recipe" at bounding box center [653, 20] width 88 height 21
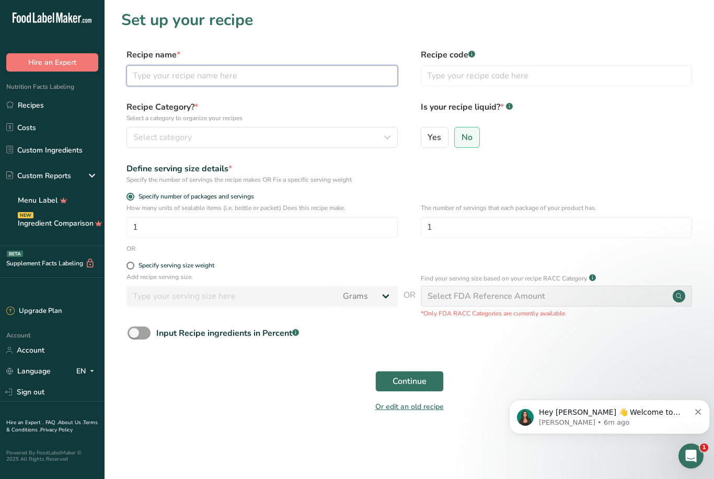
click at [345, 77] on input "text" at bounding box center [261, 75] width 271 height 21
type input "Flavoring"
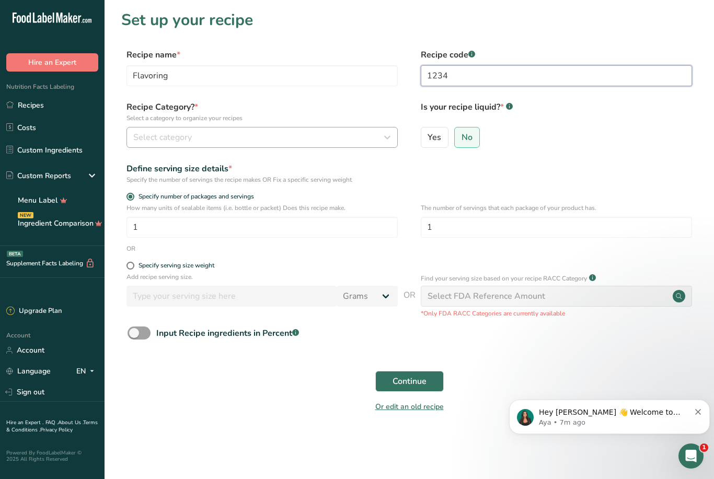
type input "1234"
click at [303, 142] on div "Select category" at bounding box center [258, 137] width 251 height 13
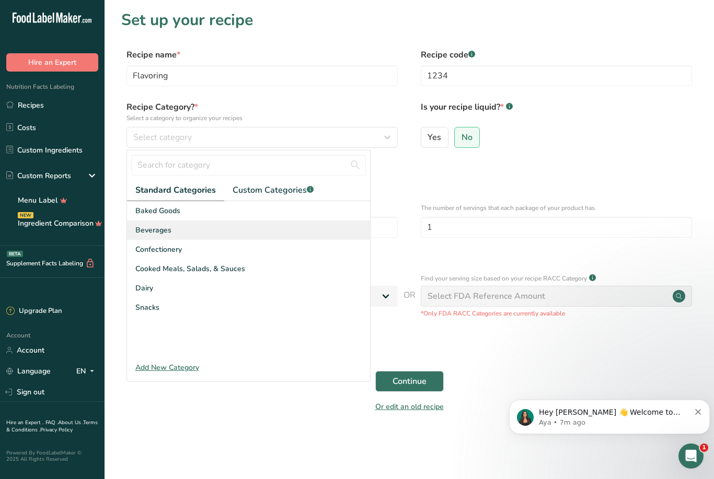
click at [216, 234] on div "Beverages" at bounding box center [248, 229] width 243 height 19
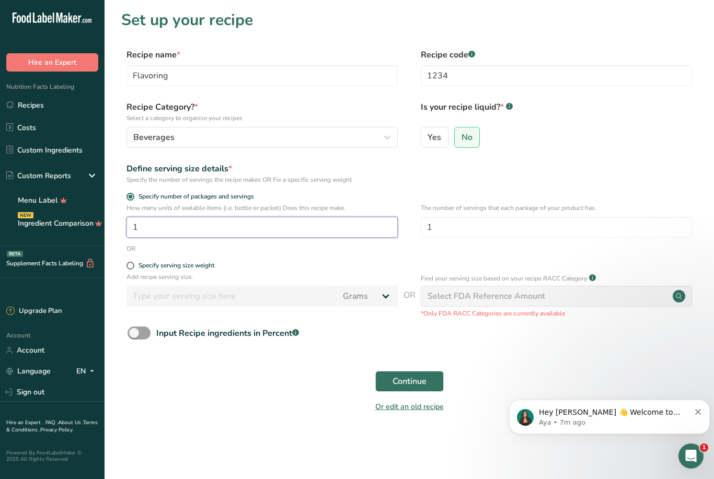
click at [276, 229] on input "1" at bounding box center [261, 227] width 271 height 21
click at [129, 269] on span at bounding box center [130, 266] width 8 height 8
click at [129, 269] on input "Specify serving size weight" at bounding box center [129, 265] width 7 height 7
radio input "true"
radio input "false"
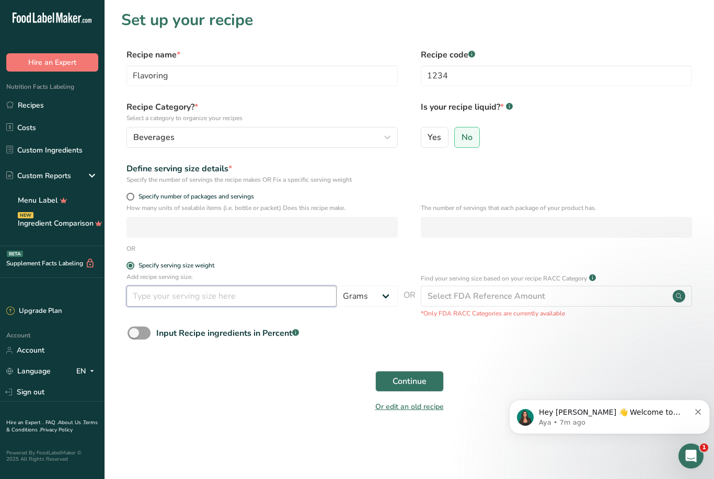
click at [265, 304] on input "number" at bounding box center [231, 296] width 210 height 21
type input "7"
click at [127, 201] on div "Specify number of packages and servings" at bounding box center [261, 198] width 271 height 10
click at [135, 198] on span "Specify number of packages and servings" at bounding box center [194, 197] width 120 height 8
click at [133, 198] on input "Specify number of packages and servings" at bounding box center [129, 196] width 7 height 7
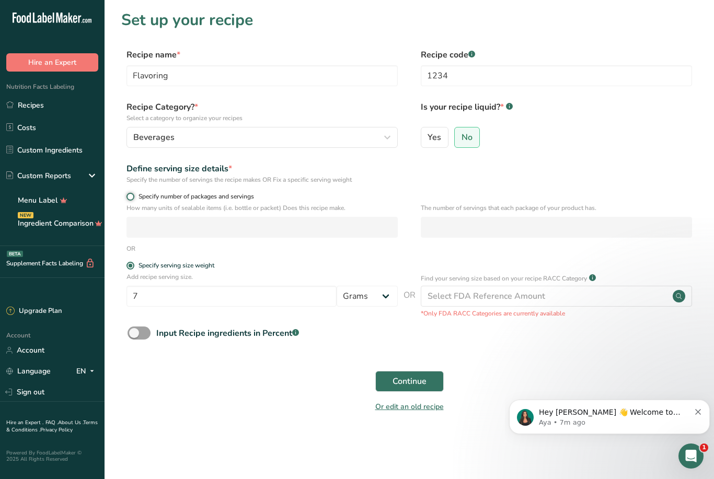
radio input "true"
radio input "false"
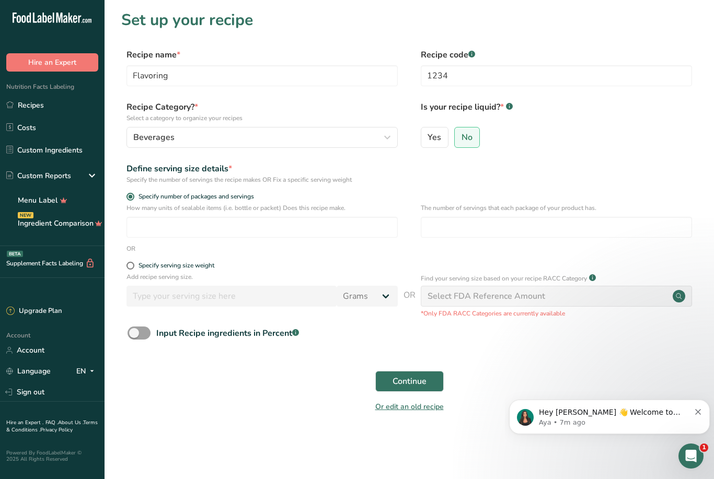
click at [353, 243] on div "How many units of sealable items (i.e. bottle or packet) Does this recipe make.…" at bounding box center [409, 223] width 576 height 41
click at [357, 222] on input "number" at bounding box center [261, 227] width 271 height 21
type input "1"
click at [569, 175] on div "Define serving size details * Specify the number of servings the recipe makes O…" at bounding box center [409, 173] width 576 height 22
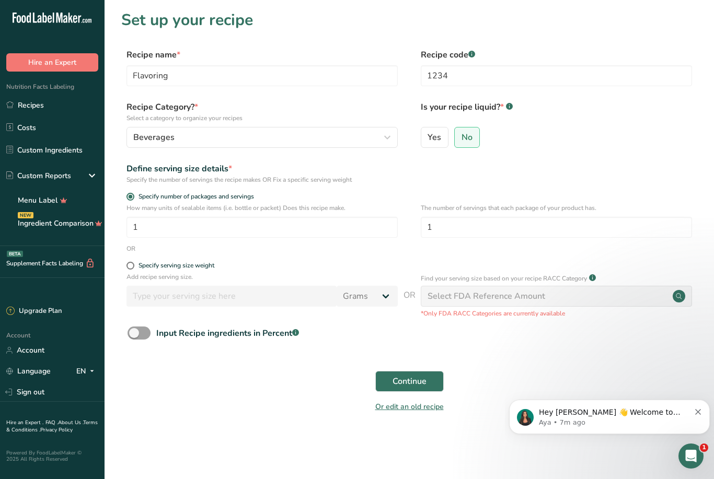
scroll to position [33, 0]
click at [143, 327] on span at bounding box center [138, 333] width 23 height 13
click at [134, 330] on input "Input Recipe ingredients in Percent .a-a{fill:#347362;}.b-a{fill:#fff;}" at bounding box center [130, 333] width 7 height 7
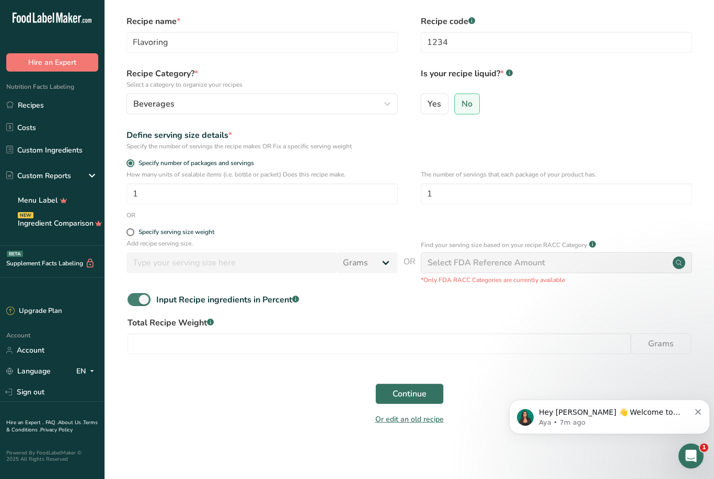
click at [142, 304] on span at bounding box center [138, 299] width 23 height 13
click at [134, 303] on input "Input Recipe ingredients in Percent .a-a{fill:#347362;}.b-a{fill:#fff;}" at bounding box center [130, 299] width 7 height 7
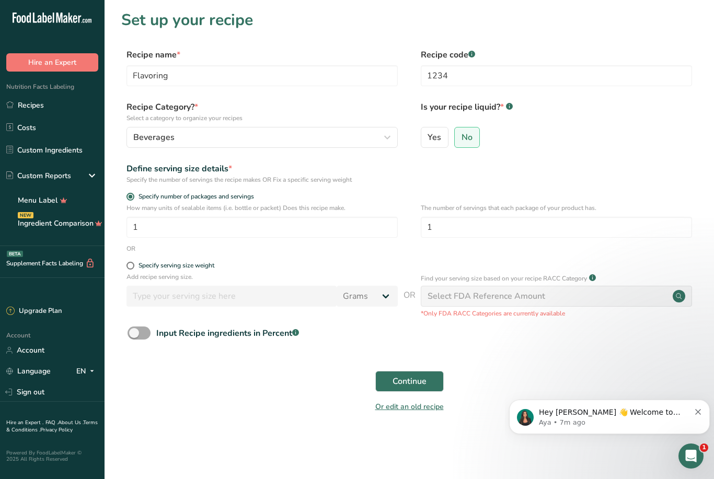
click at [132, 327] on span at bounding box center [138, 333] width 23 height 13
click at [132, 330] on input "Input Recipe ingredients in Percent .a-a{fill:#347362;}.b-a{fill:#fff;}" at bounding box center [130, 333] width 7 height 7
checkbox input "true"
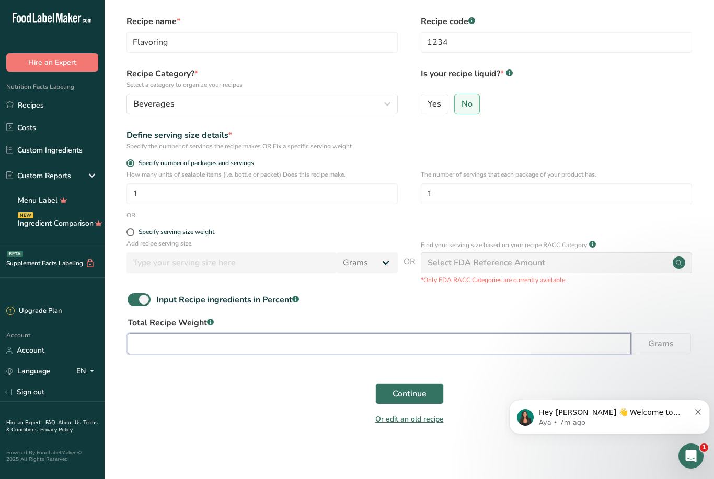
click at [289, 352] on input "number" at bounding box center [378, 343] width 503 height 21
type input "7.35"
click at [412, 394] on span "Continue" at bounding box center [409, 394] width 34 height 13
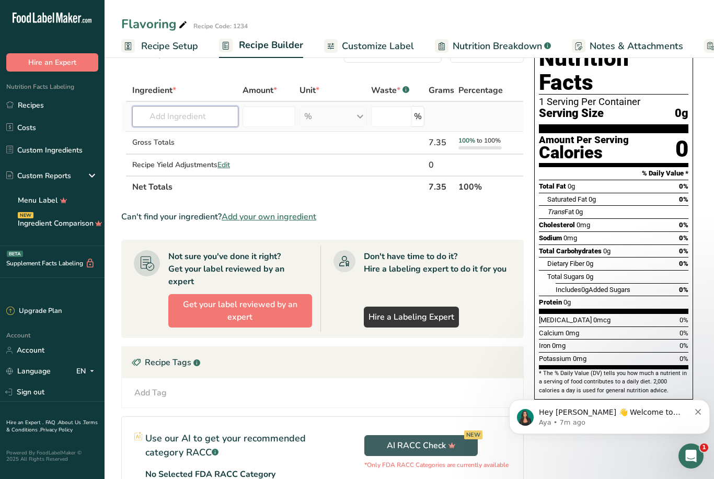
click at [198, 114] on input "text" at bounding box center [185, 116] width 106 height 21
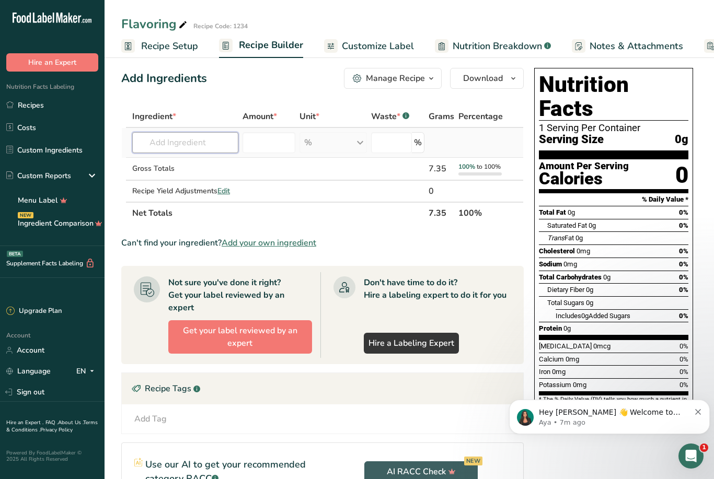
scroll to position [3, 0]
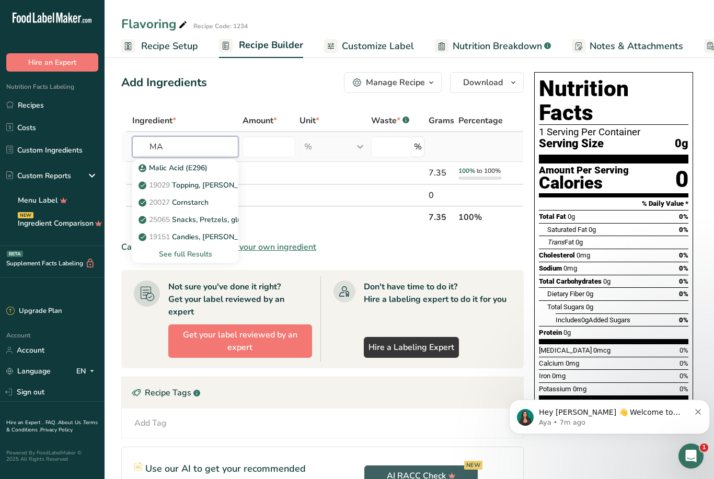
type input "M"
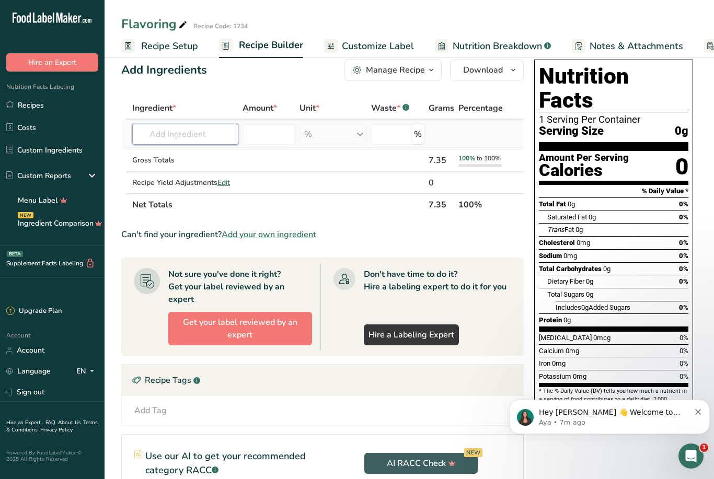
scroll to position [0, 0]
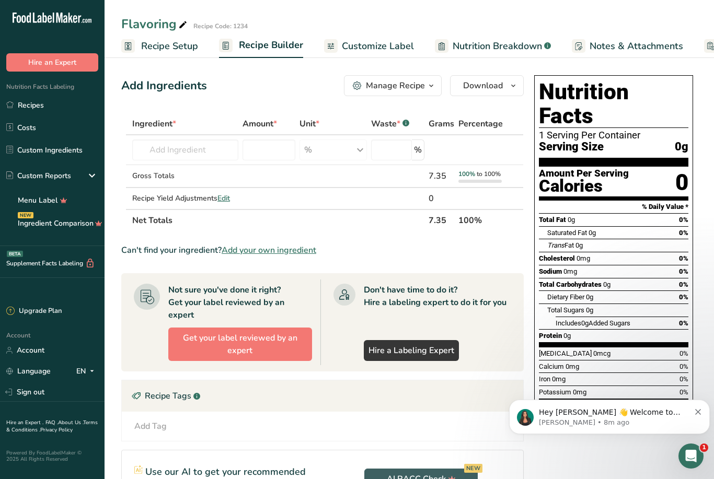
click at [291, 249] on span "Add your own ingredient" at bounding box center [269, 250] width 95 height 13
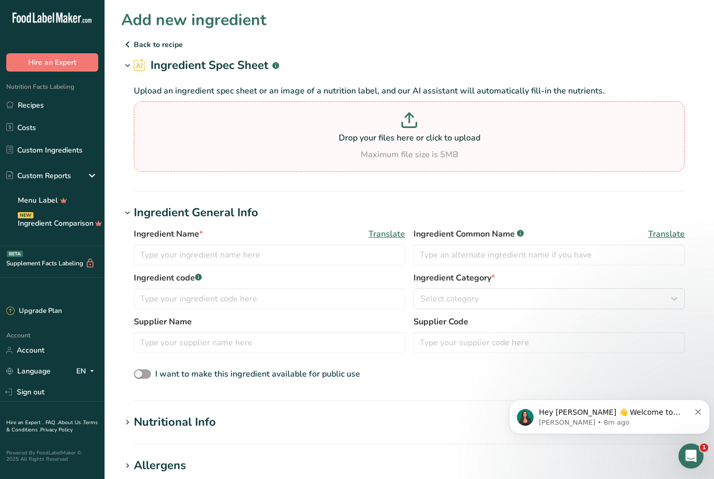
click at [402, 140] on p "Drop your files here or click to upload" at bounding box center [408, 138] width 545 height 13
click at [402, 140] on input "Drop your files here or click to upload Maximum file size is 5MB" at bounding box center [409, 136] width 551 height 71
type input "C:\fakepath\image.jpg"
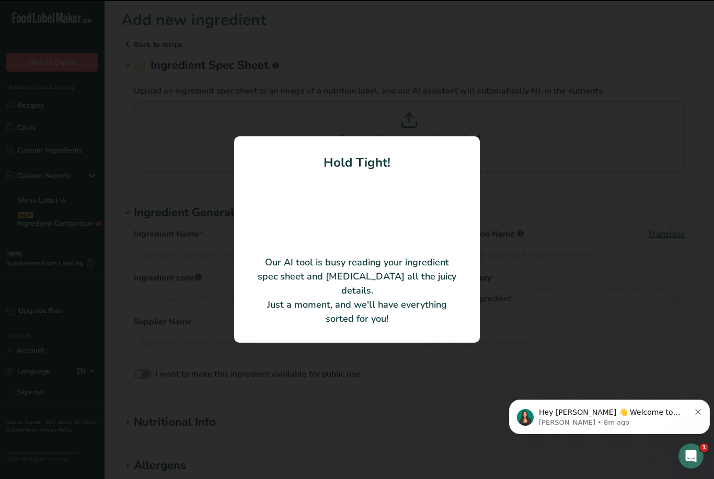
type input "L-[MEDICAL_DATA]"
type input "[DOMAIN_NAME]"
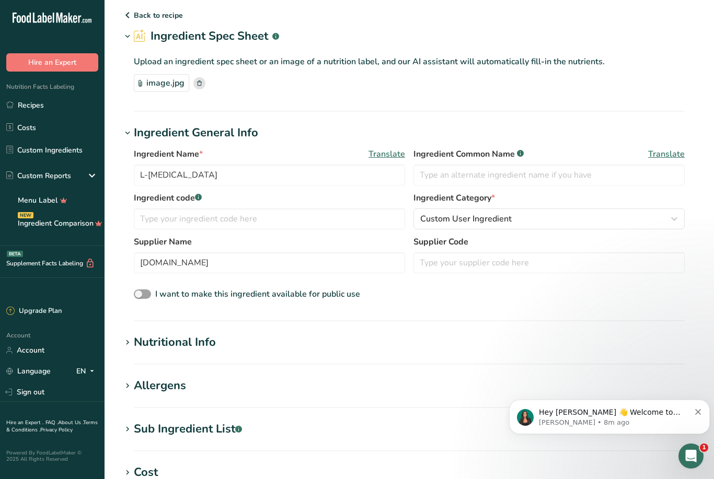
scroll to position [123, 0]
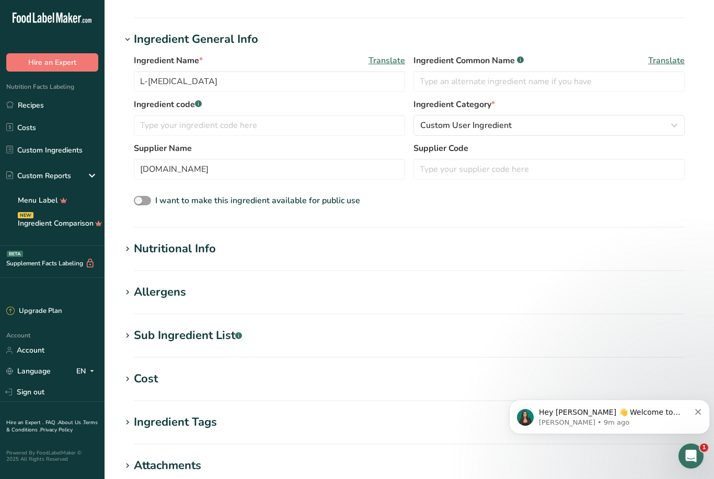
click at [159, 242] on div "Nutritional Info" at bounding box center [175, 248] width 82 height 17
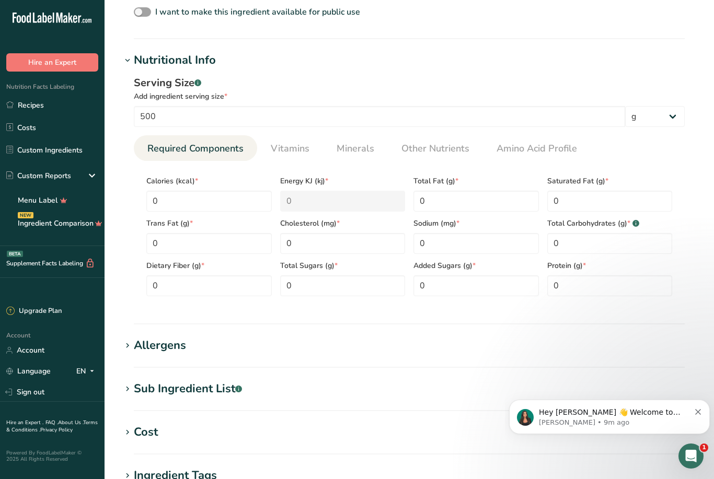
scroll to position [322, 0]
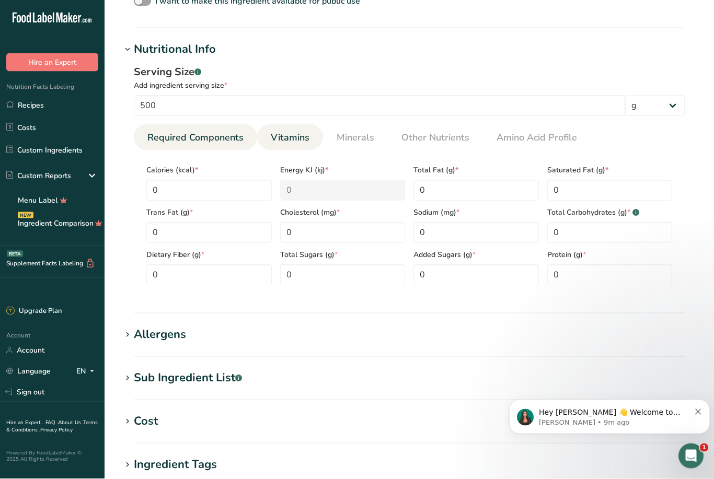
click at [295, 140] on span "Vitamins" at bounding box center [290, 138] width 39 height 14
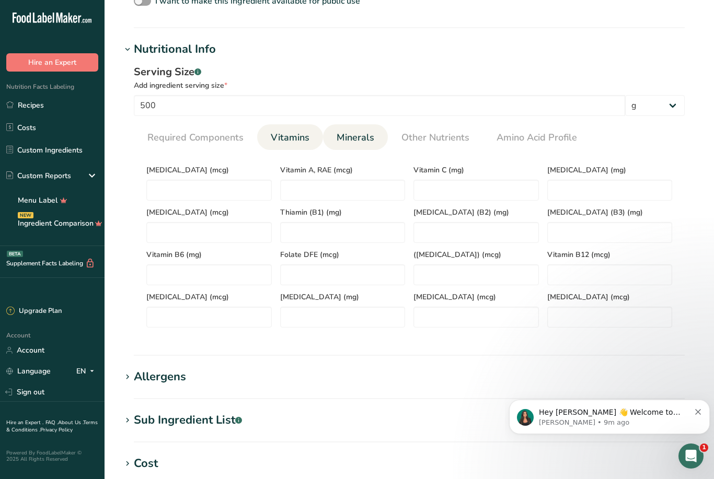
click at [340, 138] on span "Minerals" at bounding box center [355, 138] width 38 height 14
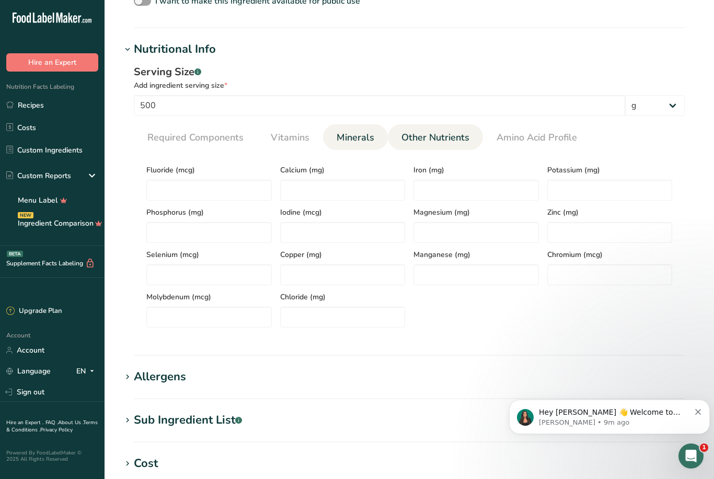
click at [413, 142] on span "Other Nutrients" at bounding box center [435, 138] width 68 height 14
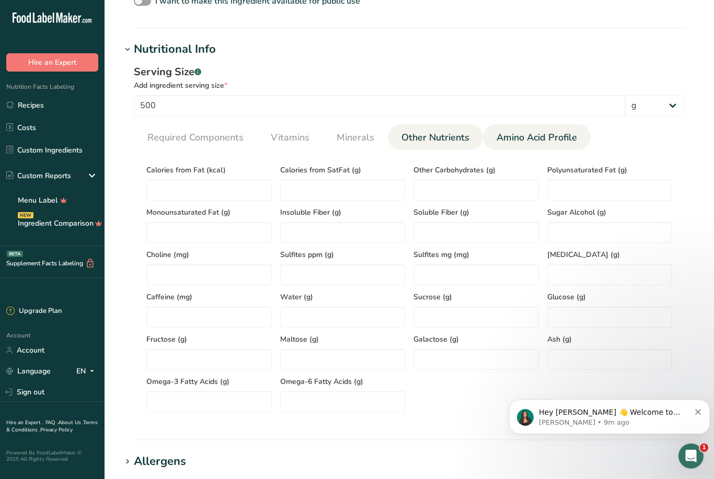
click at [518, 145] on link "Amino Acid Profile" at bounding box center [536, 137] width 89 height 27
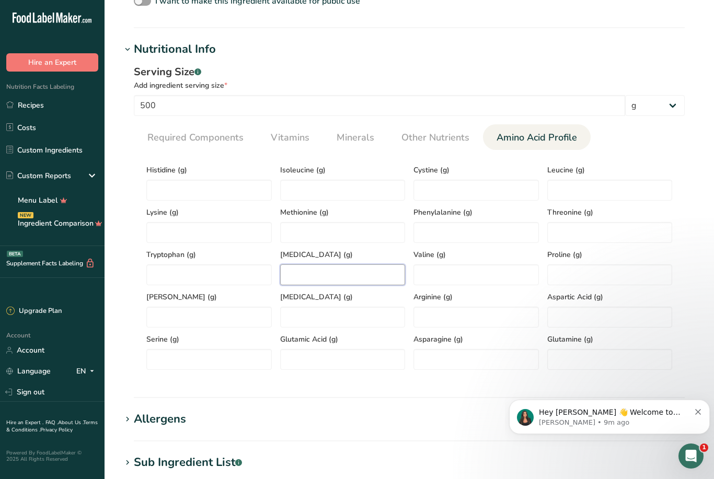
click at [322, 284] on input "number" at bounding box center [342, 274] width 125 height 21
click at [673, 109] on select "g kg mg mcg lb oz l mL fl oz tbsp tsp cup qt gallon" at bounding box center [655, 106] width 60 height 21
select select "3"
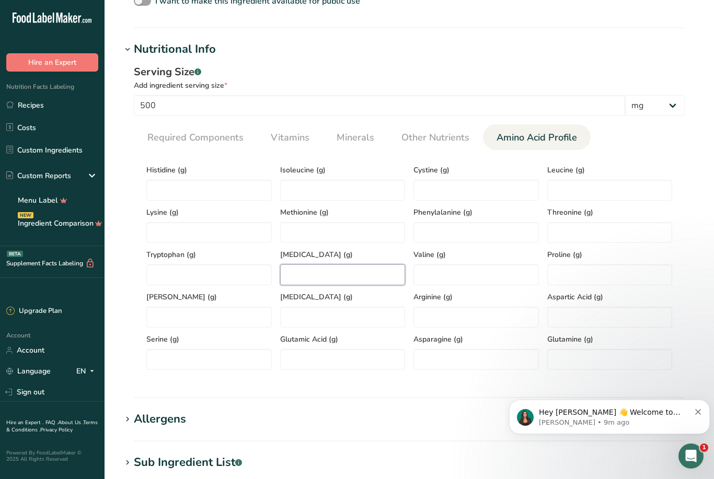
click at [335, 279] on input "number" at bounding box center [342, 274] width 125 height 21
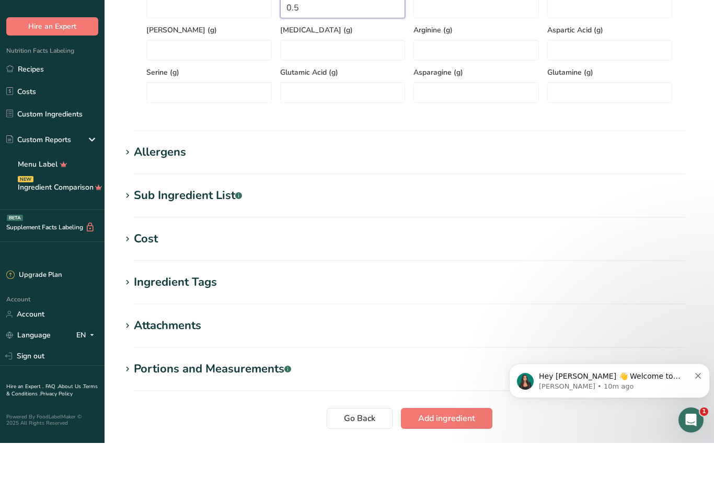
scroll to position [628, 0]
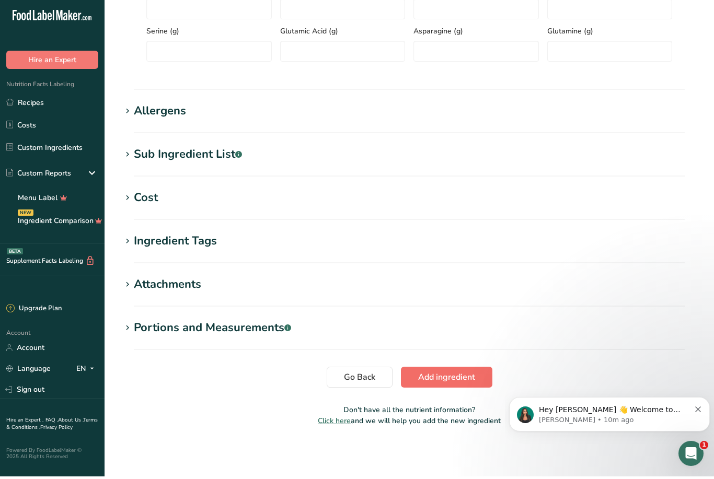
type input "0.5"
click at [460, 374] on span "Add ingredient" at bounding box center [446, 380] width 57 height 13
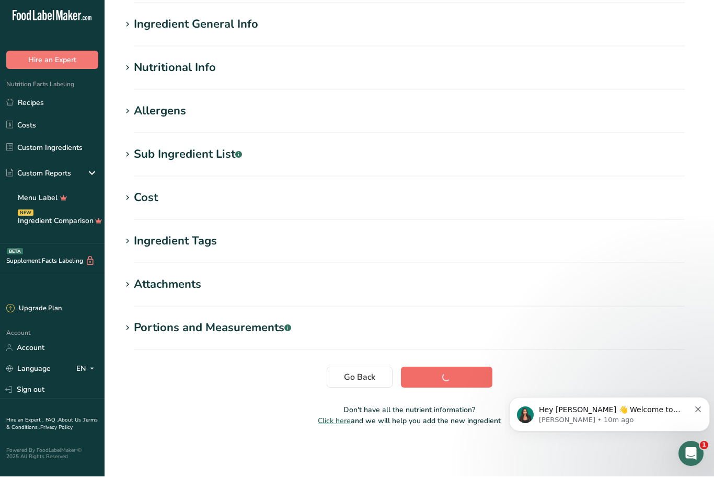
scroll to position [49, 0]
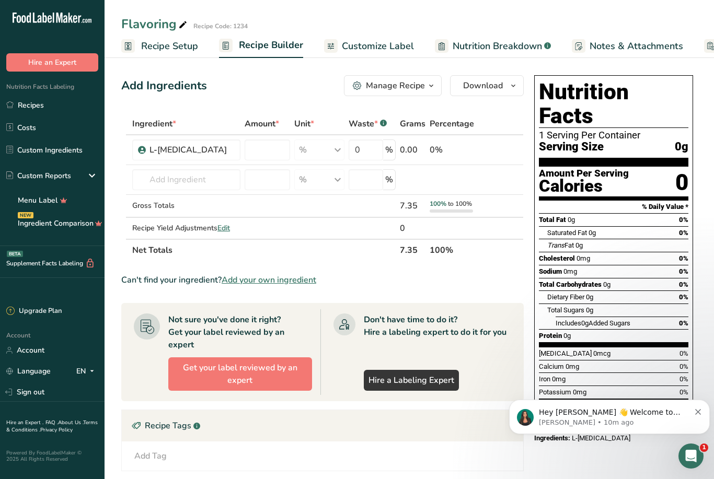
click at [291, 286] on span "Add your own ingredient" at bounding box center [269, 280] width 95 height 13
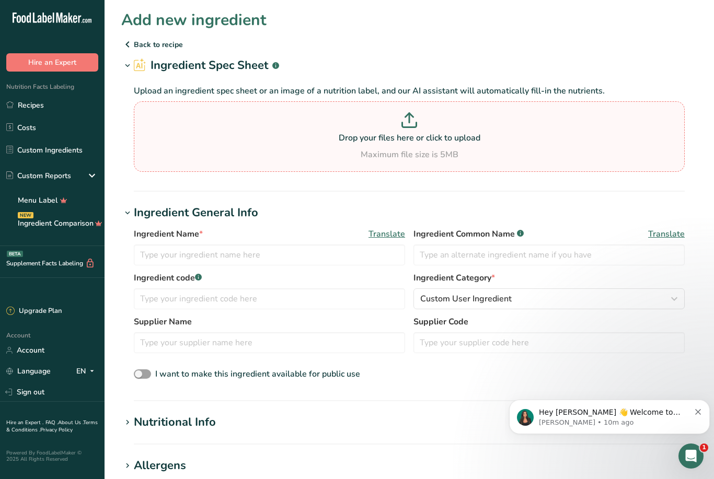
click at [405, 115] on icon at bounding box center [409, 120] width 16 height 16
click at [405, 115] on input "Drop your files here or click to upload Maximum file size is 5MB" at bounding box center [409, 136] width 551 height 71
type input "C:\fakepath\image.jpg"
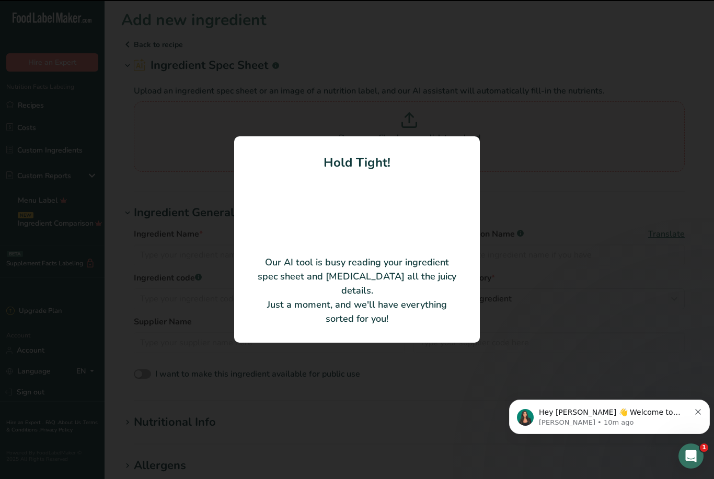
type input "L-Theanine"
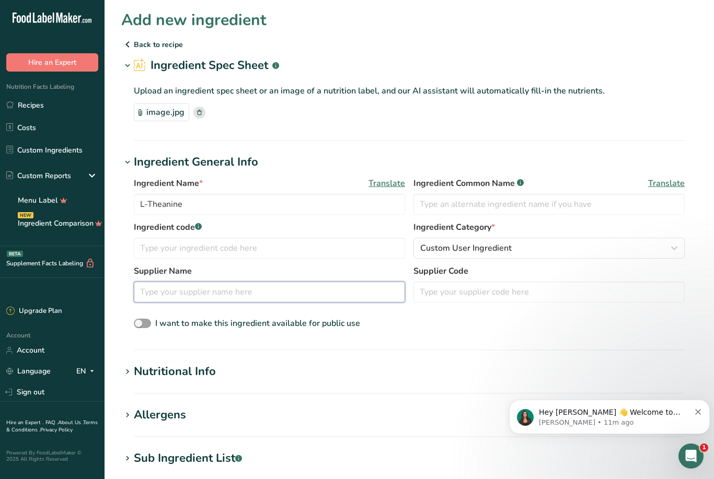
click at [301, 299] on input "text" at bounding box center [269, 292] width 271 height 21
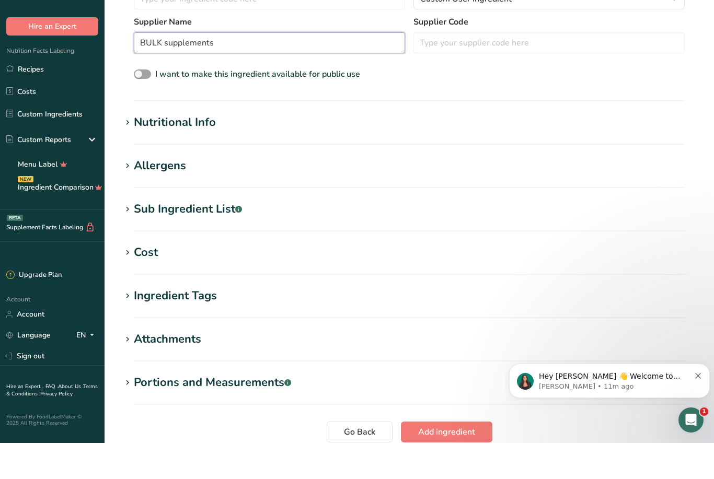
scroll to position [301, 0]
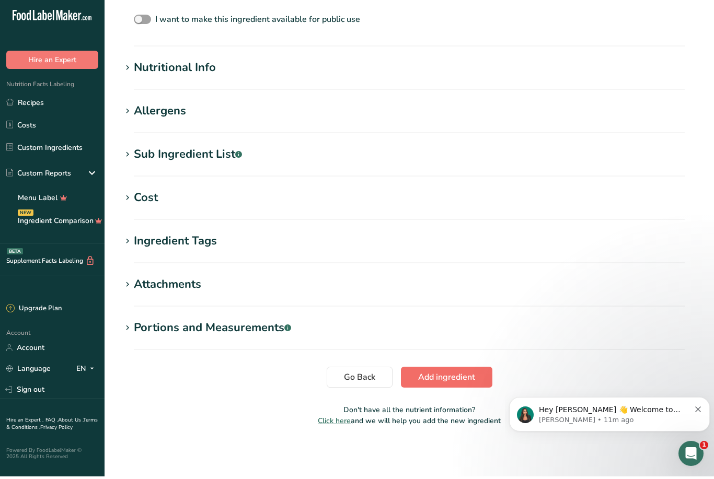
type input "BULK supplements"
click at [454, 378] on span "Add ingredient" at bounding box center [446, 380] width 57 height 13
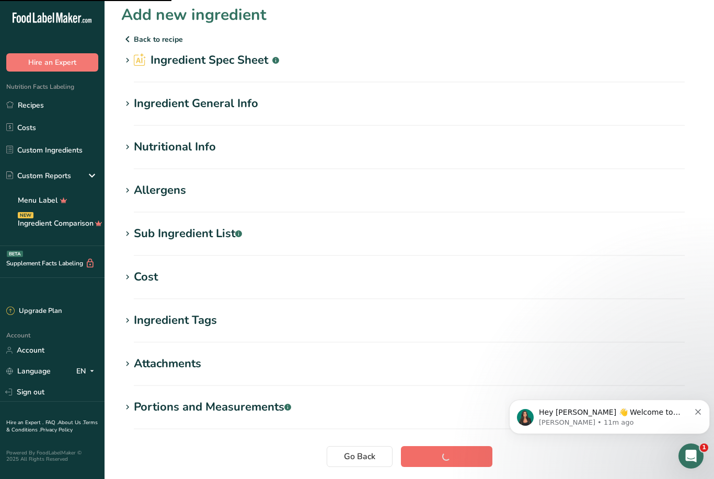
scroll to position [0, 0]
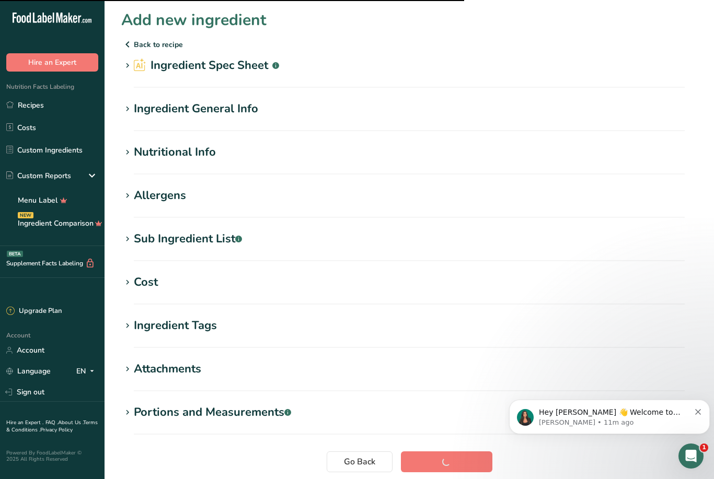
click at [215, 108] on div "Ingredient General Info" at bounding box center [196, 108] width 124 height 17
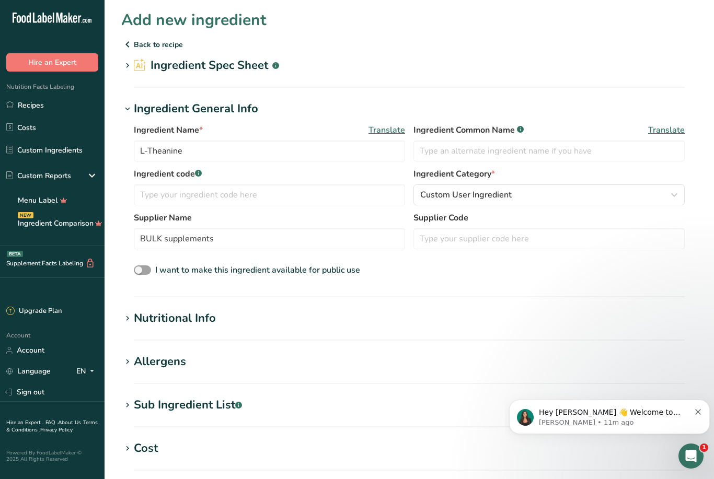
click at [194, 317] on div "Nutritional Info" at bounding box center [175, 318] width 82 height 17
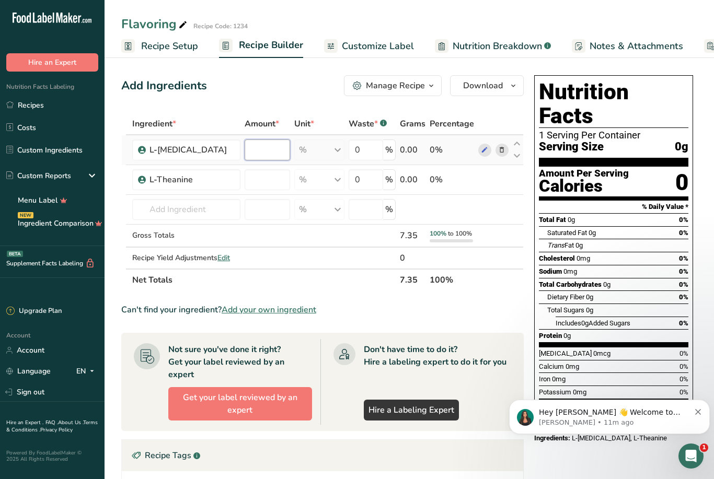
click at [255, 148] on input "number" at bounding box center [267, 150] width 45 height 21
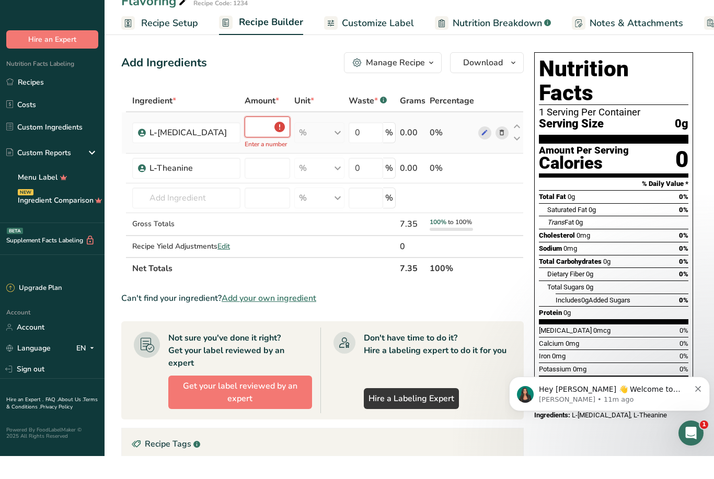
type input "0.2"
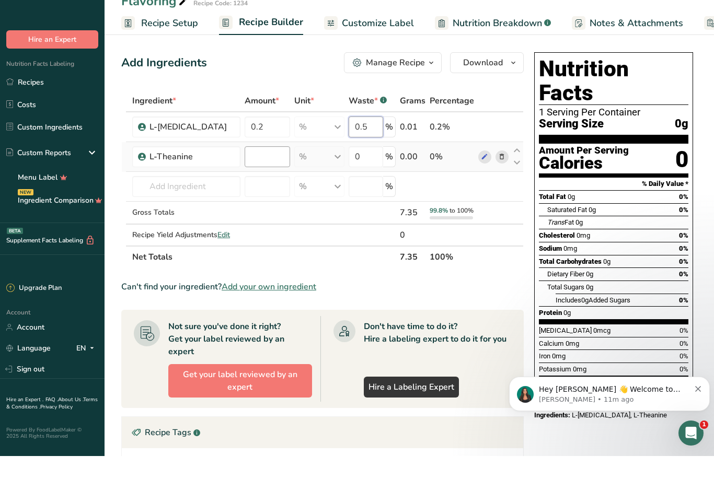
type input "0"
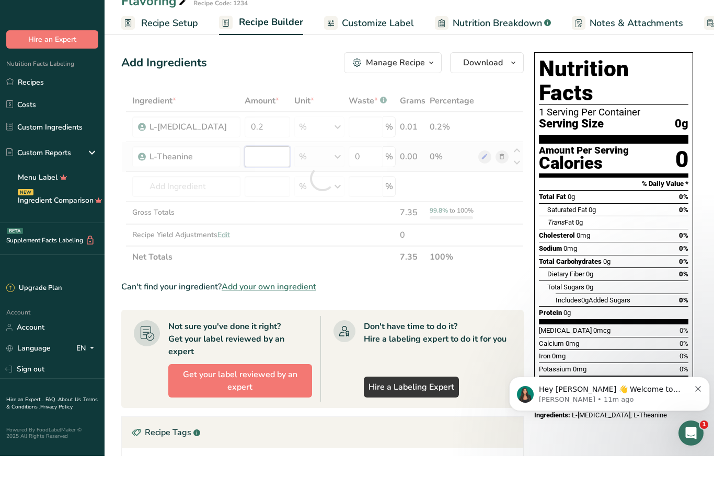
type input "0"
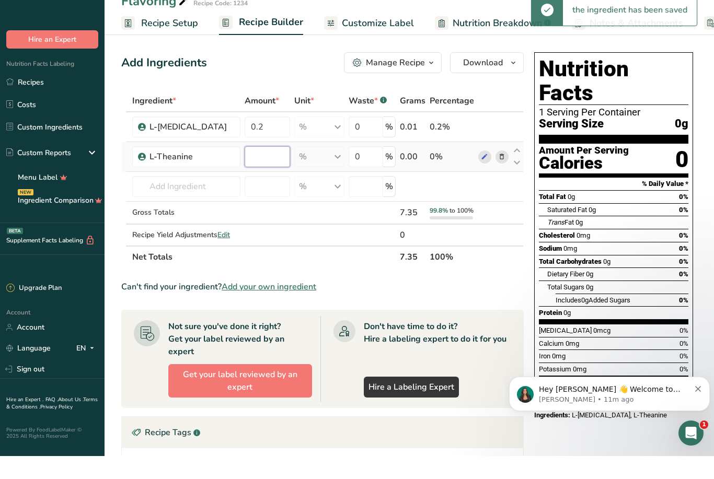
type input "0.5"
click at [289, 310] on span "Add your own ingredient" at bounding box center [269, 310] width 95 height 13
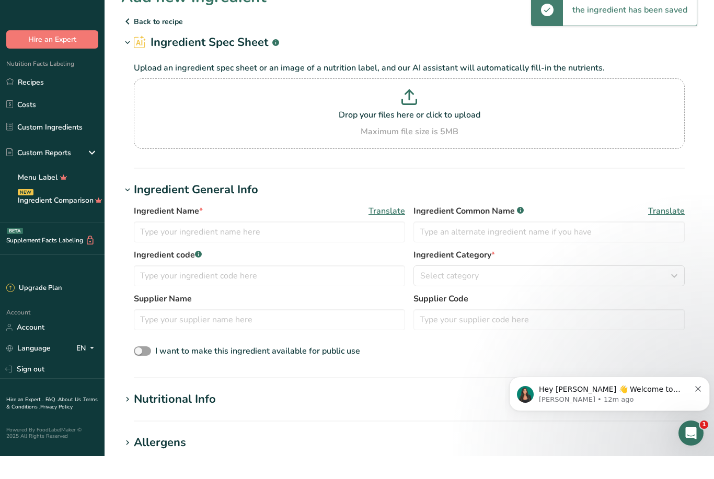
scroll to position [23, 0]
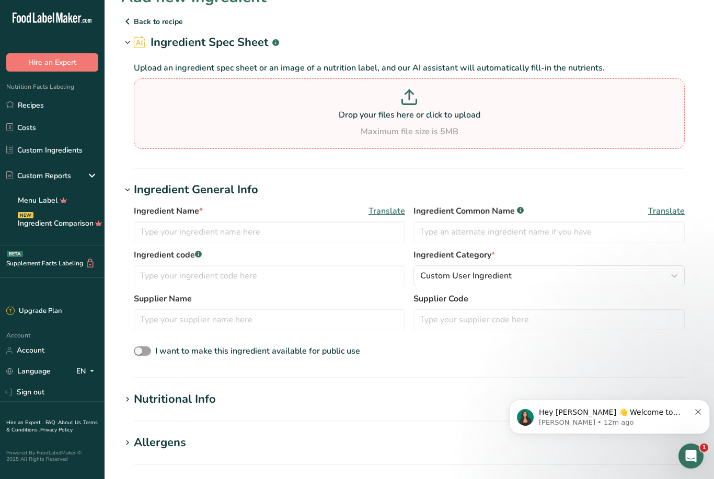
click at [396, 107] on p at bounding box center [408, 98] width 545 height 19
click at [396, 107] on input "Drop your files here or click to upload Maximum file size is 5MB" at bounding box center [409, 113] width 551 height 71
type input "C:\fakepath\image.jpg"
click at [421, 110] on p "Drop your files here or click to upload" at bounding box center [408, 115] width 545 height 13
click at [421, 110] on input "Drop your files here or click to upload Maximum file size is 5MB" at bounding box center [409, 113] width 551 height 71
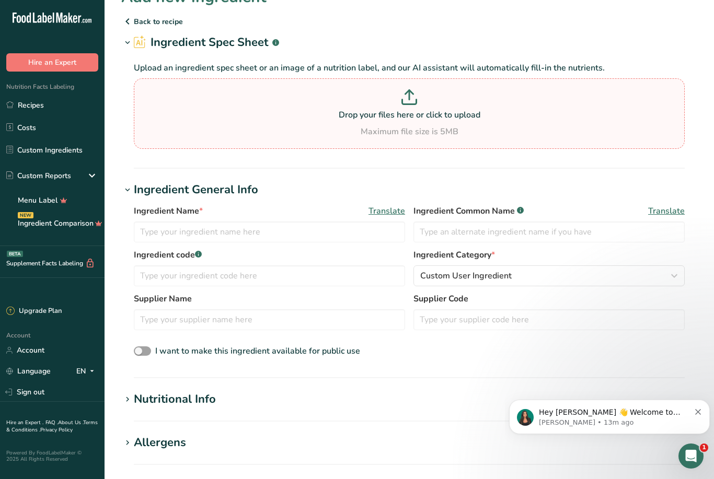
type input "C:\fakepath\image.jpg"
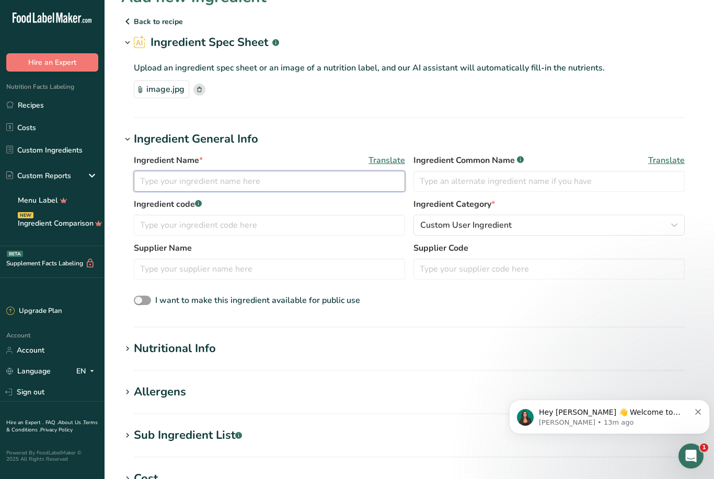
click at [290, 187] on input "text" at bounding box center [269, 181] width 271 height 21
type input "Flavoring"
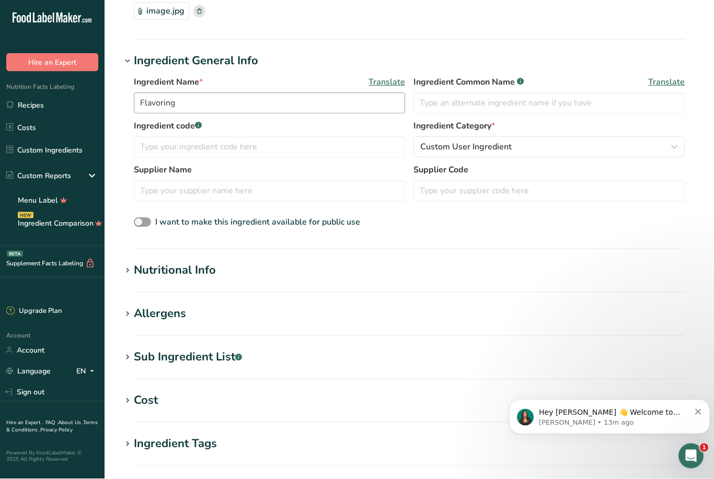
scroll to position [101, 0]
click at [173, 275] on div "Nutritional Info" at bounding box center [175, 270] width 82 height 17
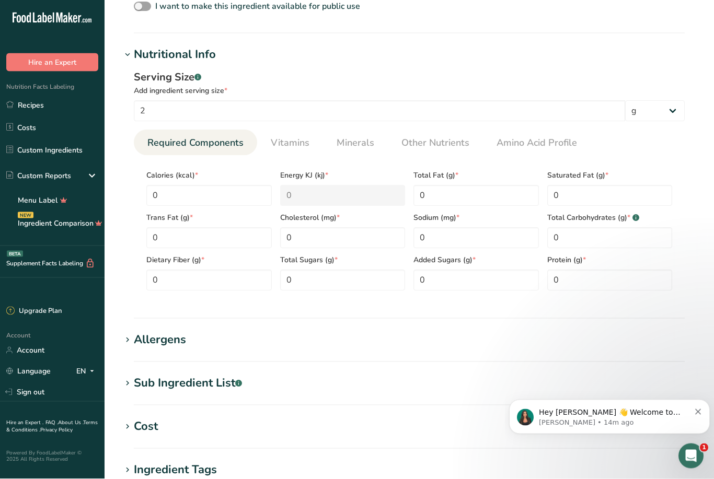
scroll to position [317, 0]
click at [304, 140] on span "Vitamins" at bounding box center [290, 143] width 39 height 14
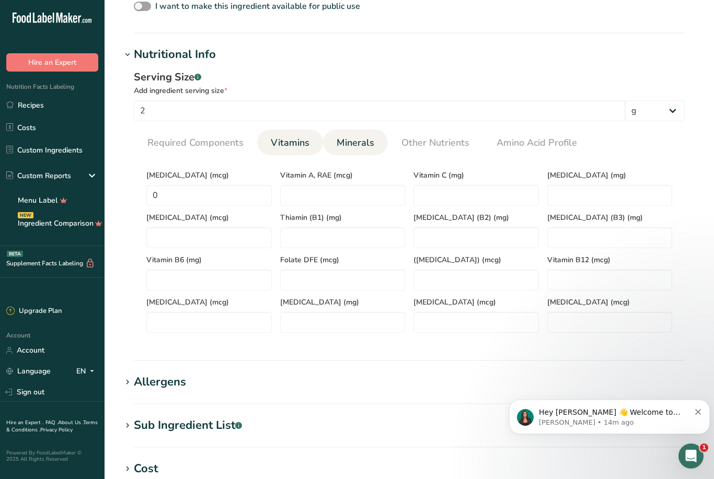
click at [347, 131] on link "Minerals" at bounding box center [355, 143] width 46 height 27
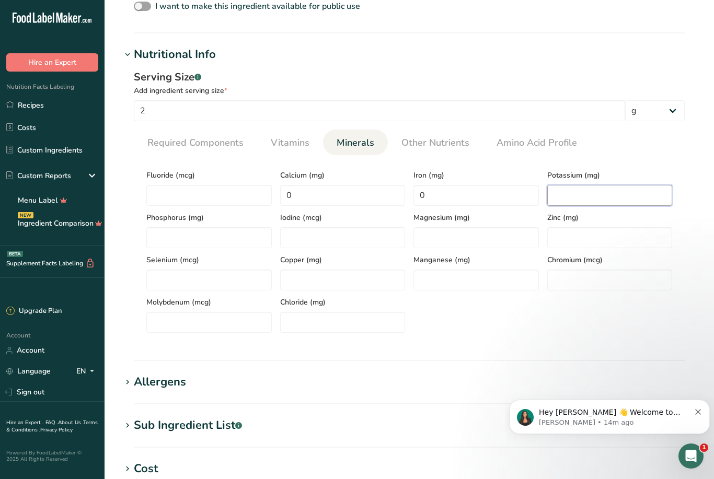
click at [576, 193] on input "number" at bounding box center [609, 195] width 125 height 21
type input "50"
click at [450, 135] on link "Other Nutrients" at bounding box center [435, 143] width 76 height 27
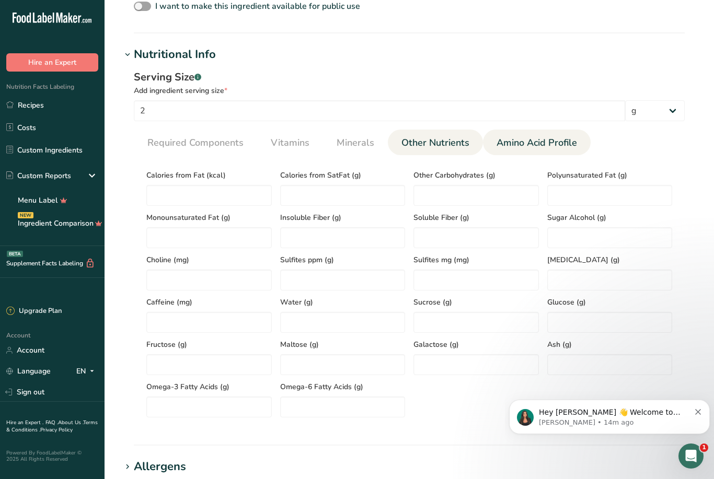
click at [543, 143] on span "Amino Acid Profile" at bounding box center [536, 143] width 80 height 14
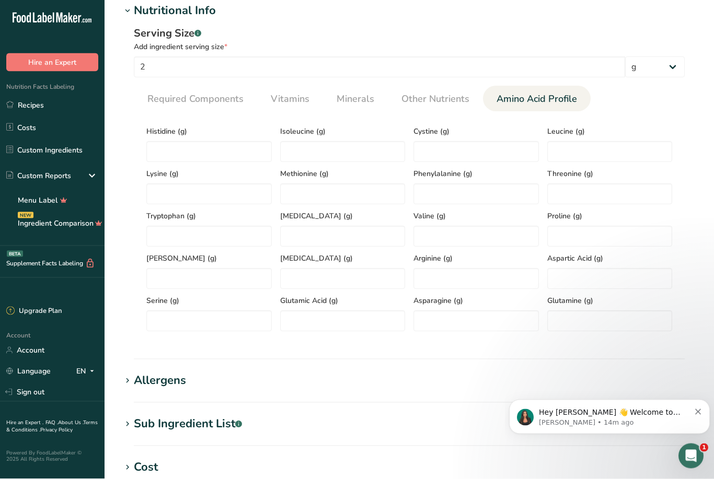
scroll to position [595, 0]
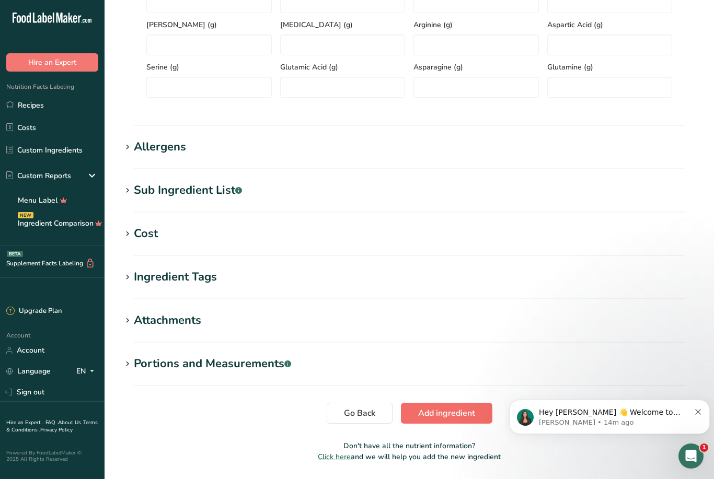
click at [451, 419] on span "Add ingredient" at bounding box center [446, 413] width 57 height 13
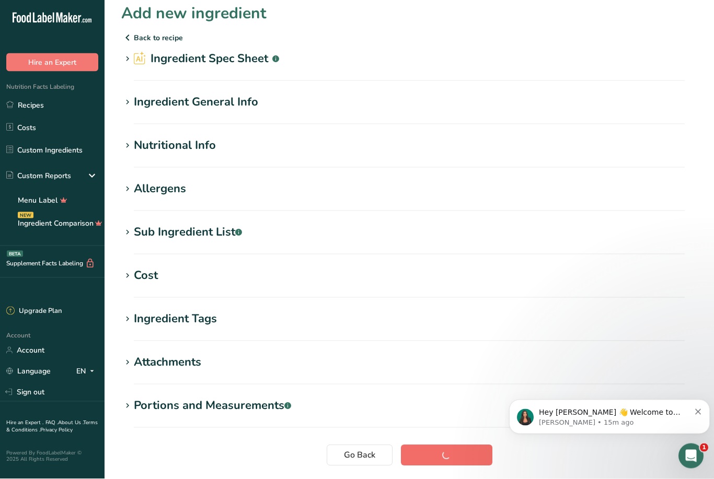
scroll to position [0, 0]
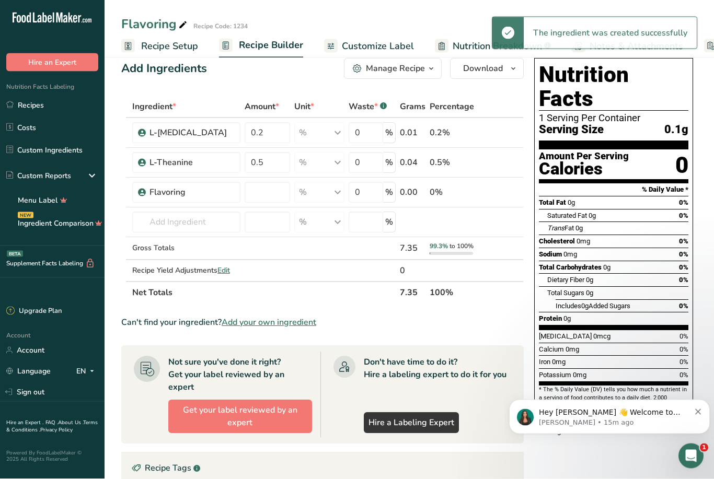
scroll to position [18, 0]
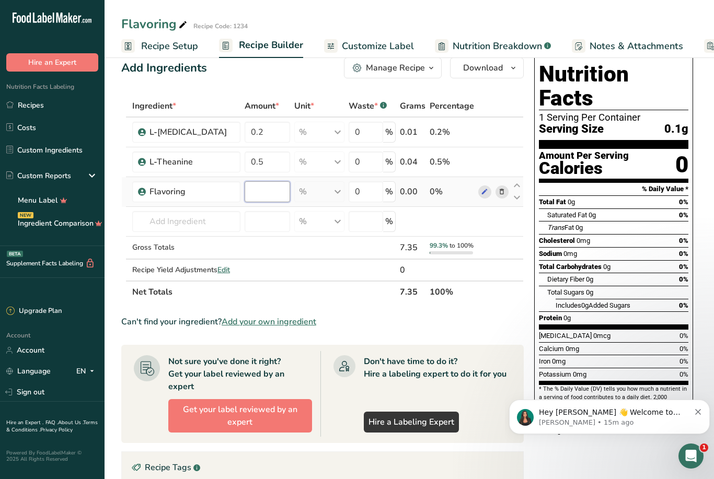
click at [273, 193] on input "number" at bounding box center [267, 191] width 45 height 21
type input "6"
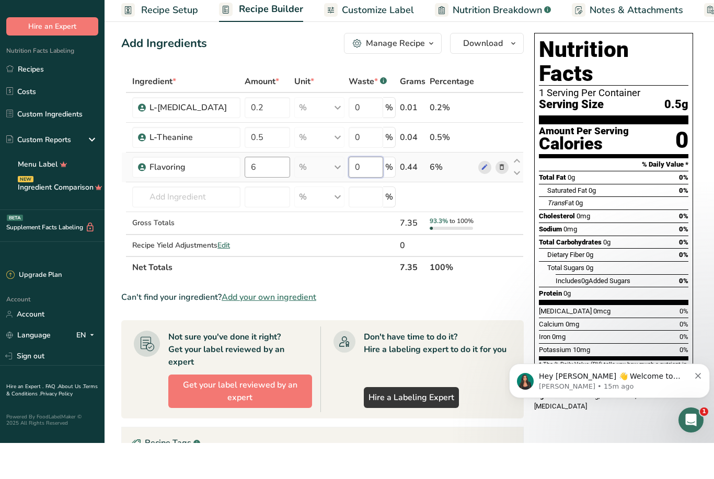
scroll to position [7, 0]
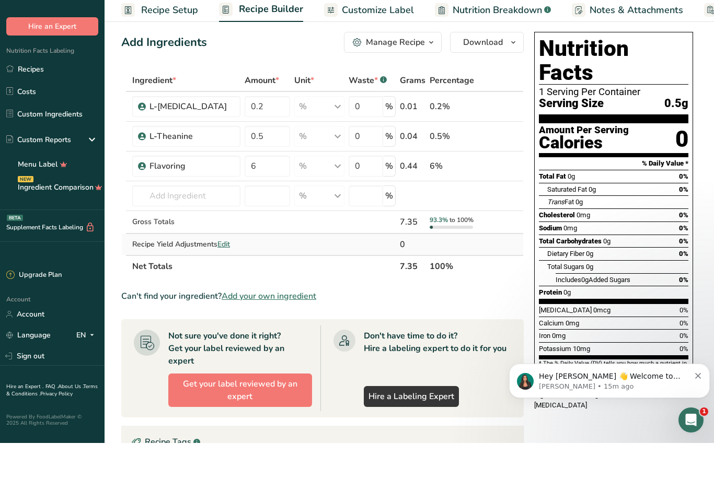
click at [137, 258] on div "Ingredient * Amount * Unit * Waste * .a-a{fill:#347362;}.b-a{fill:#fff;} Grams …" at bounding box center [322, 210] width 402 height 208
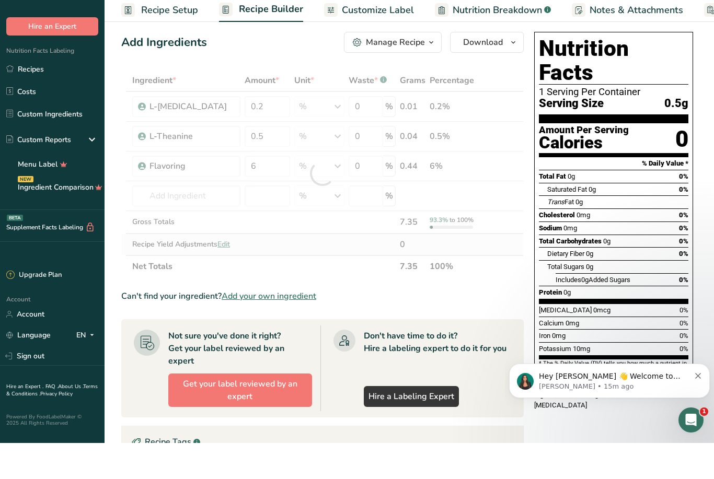
scroll to position [44, 0]
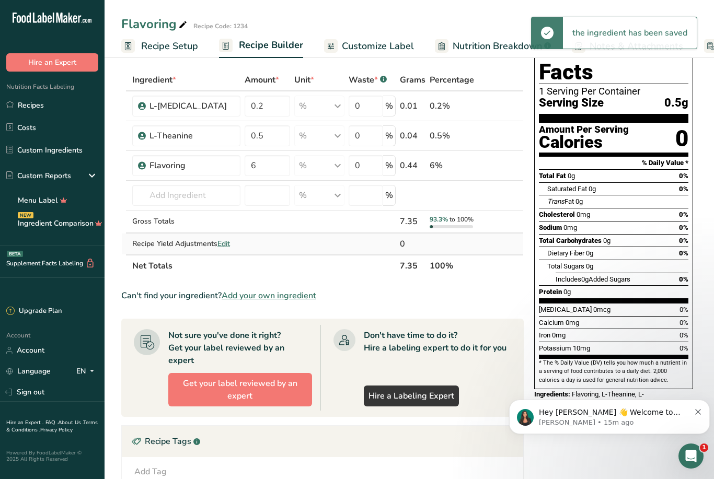
click at [135, 254] on td "Recipe Yield Adjustments Edit" at bounding box center [186, 244] width 112 height 21
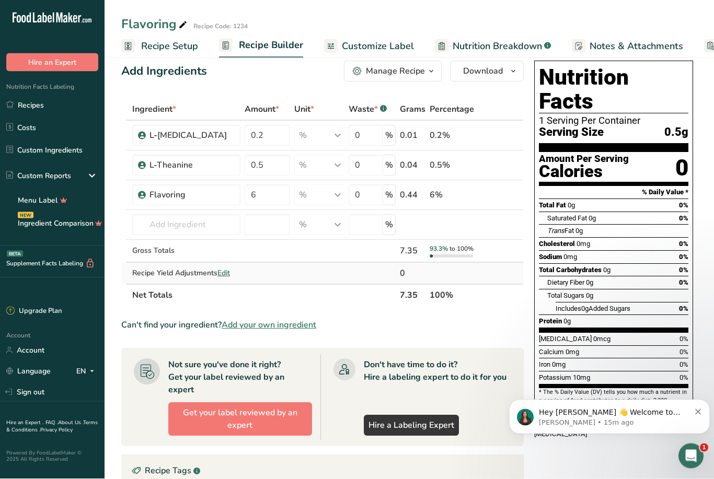
scroll to position [0, 0]
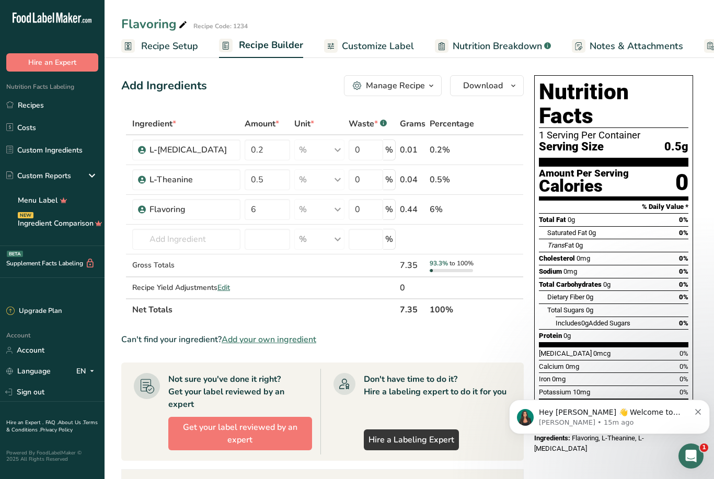
click at [413, 86] on div "Manage Recipe" at bounding box center [395, 85] width 59 height 13
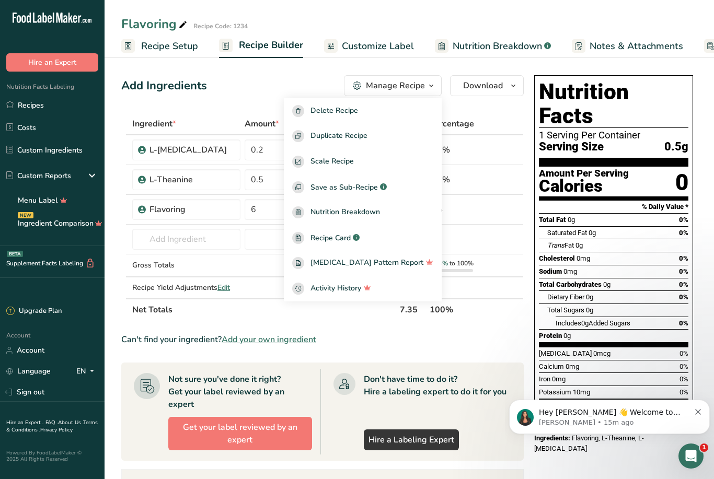
click at [230, 116] on th "Ingredient *" at bounding box center [186, 124] width 112 height 22
click at [273, 87] on div "Add Ingredients Manage Recipe Delete Recipe Duplicate Recipe Scale Recipe Save …" at bounding box center [322, 85] width 402 height 21
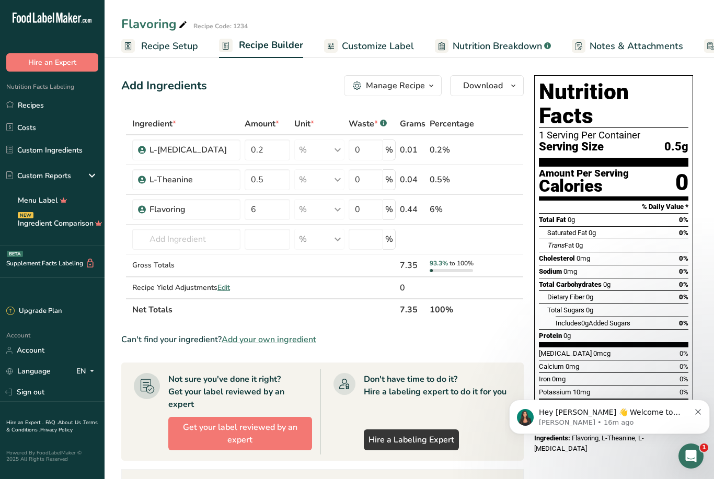
click at [189, 47] on span "Recipe Setup" at bounding box center [169, 46] width 57 height 14
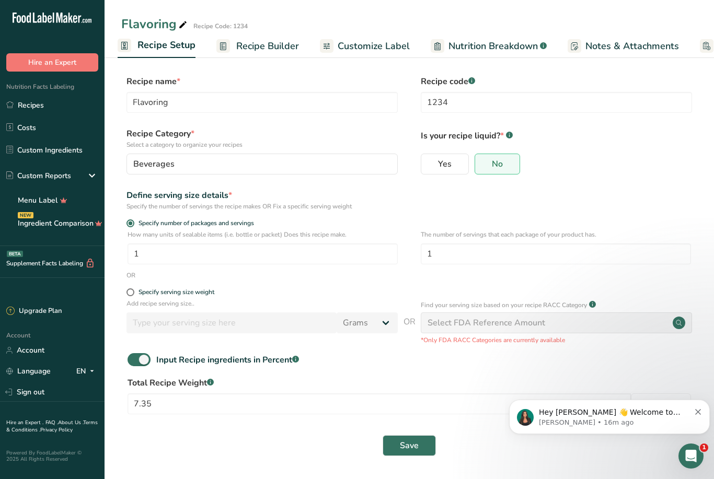
scroll to position [33, 0]
click at [132, 288] on span at bounding box center [130, 292] width 8 height 8
click at [132, 289] on input "Specify serving size weight" at bounding box center [129, 292] width 7 height 7
radio input "true"
radio input "false"
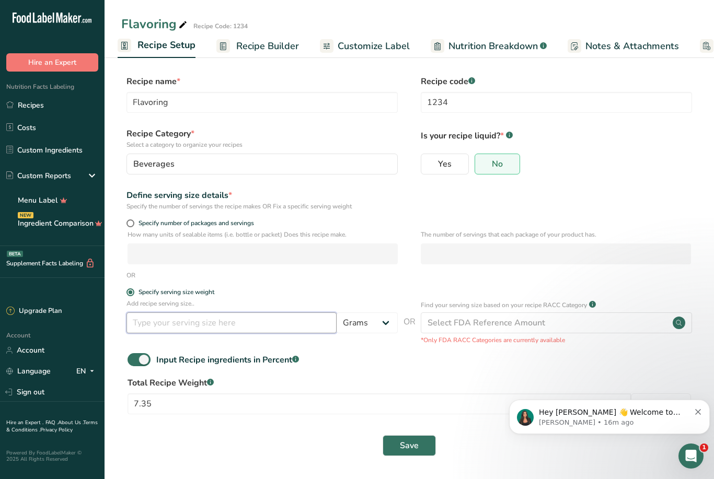
click at [197, 312] on input "number" at bounding box center [231, 322] width 210 height 21
type input "7.35"
click at [414, 439] on span "Save" at bounding box center [409, 445] width 19 height 13
